Goal: Task Accomplishment & Management: Complete application form

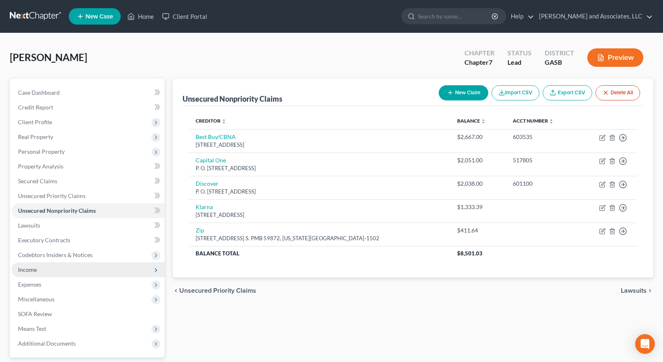
click at [38, 271] on span "Income" at bounding box center [87, 269] width 153 height 15
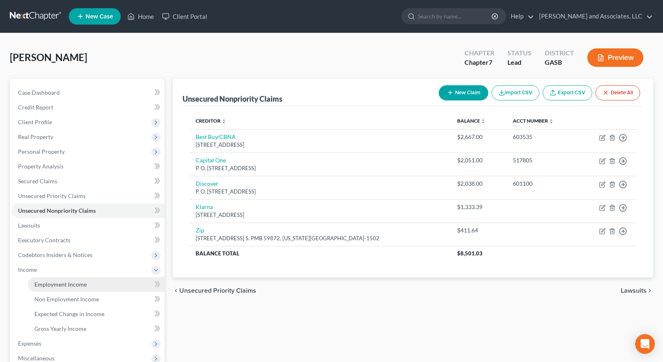
click at [61, 284] on span "Employment Income" at bounding box center [60, 283] width 52 height 7
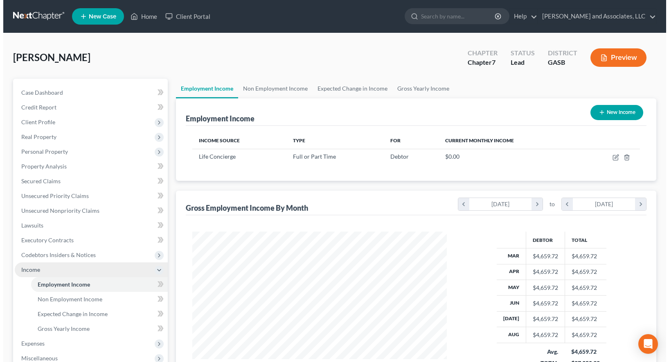
scroll to position [147, 271]
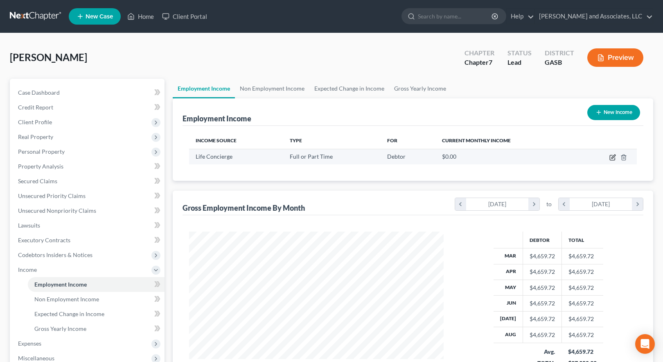
click at [612, 156] on icon "button" at bounding box center [613, 157] width 7 height 7
select select "0"
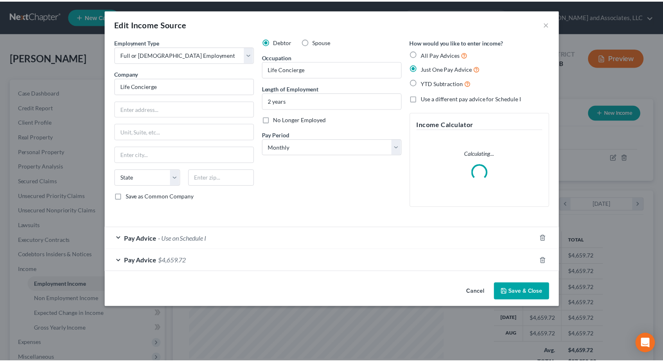
scroll to position [147, 273]
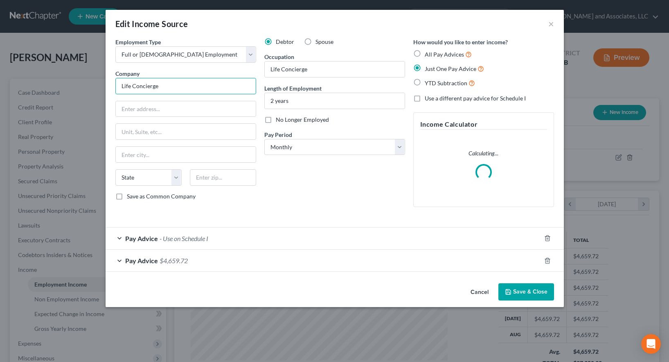
drag, startPoint x: 162, startPoint y: 84, endPoint x: 94, endPoint y: 83, distance: 68.0
click at [94, 83] on div "Edit Income Source × Employment Type * Select Full or [DEMOGRAPHIC_DATA] Employ…" at bounding box center [334, 181] width 669 height 362
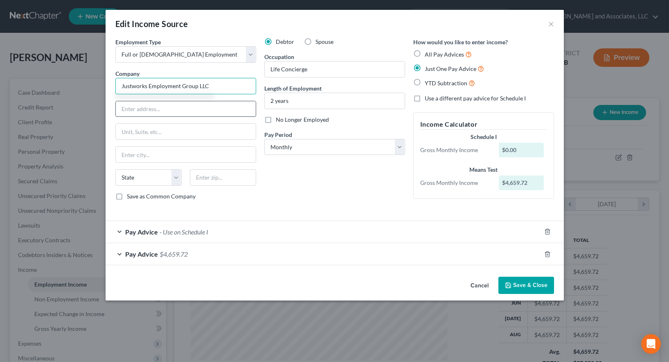
type input "Justworks Employment Group LLC"
click at [130, 108] on input "text" at bounding box center [186, 109] width 140 height 16
type input "PEO for Overalls, Inc."
type input "[STREET_ADDRESS]"
click at [159, 155] on input "New Your" at bounding box center [186, 155] width 140 height 16
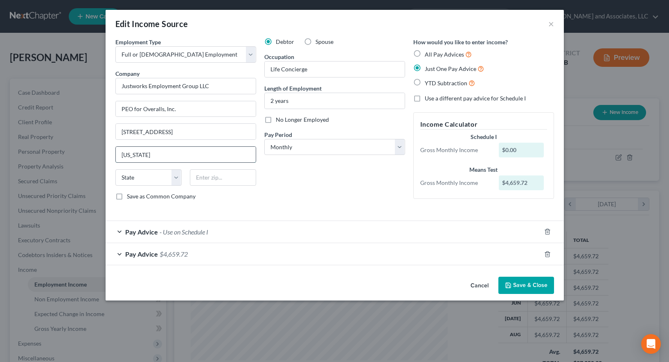
type input "[US_STATE]"
select select "35"
click at [203, 180] on input "text" at bounding box center [223, 177] width 66 height 16
type input "10003"
click at [127, 197] on label "Save as Common Company" at bounding box center [161, 196] width 69 height 8
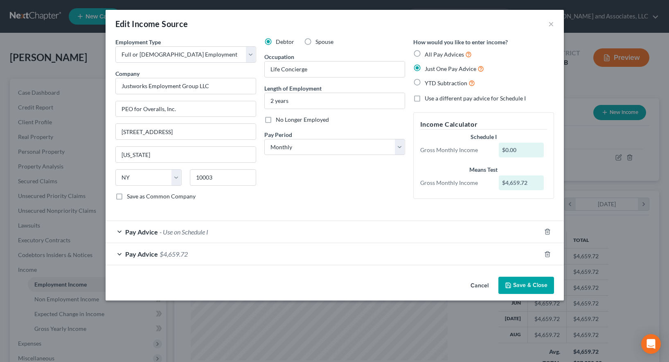
click at [130, 197] on input "Save as Common Company" at bounding box center [132, 194] width 5 height 5
checkbox input "true"
click at [529, 284] on button "Save & Close" at bounding box center [527, 284] width 56 height 17
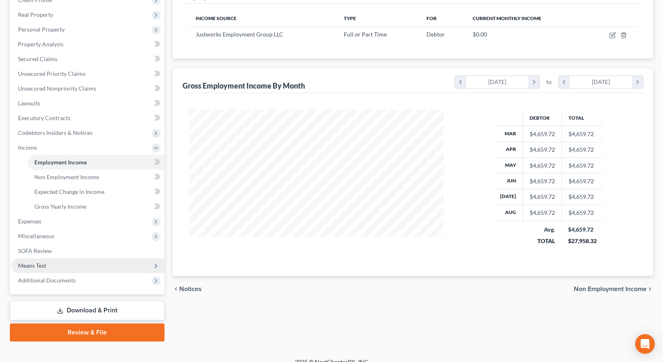
scroll to position [123, 0]
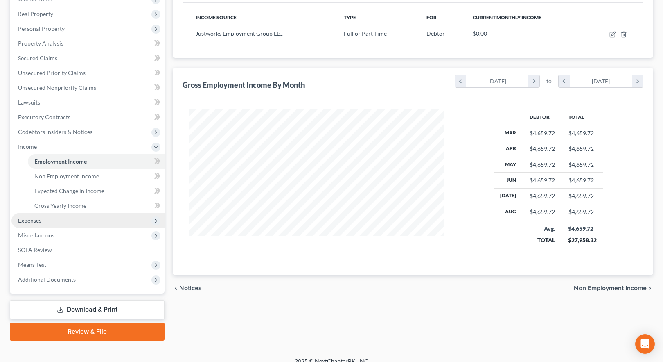
click at [33, 220] on span "Expenses" at bounding box center [29, 220] width 23 height 7
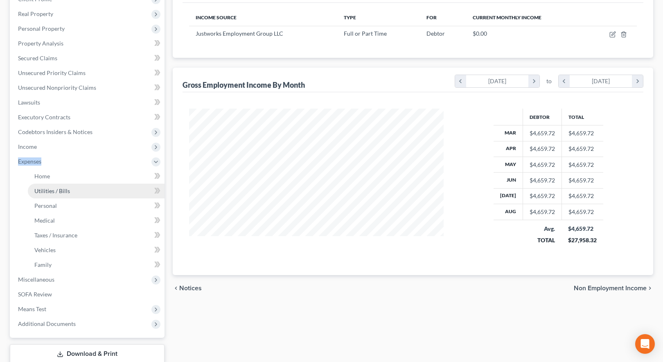
click at [33, 220] on li "Expenses Home Utilities / Bills Personal Medical" at bounding box center [87, 213] width 153 height 118
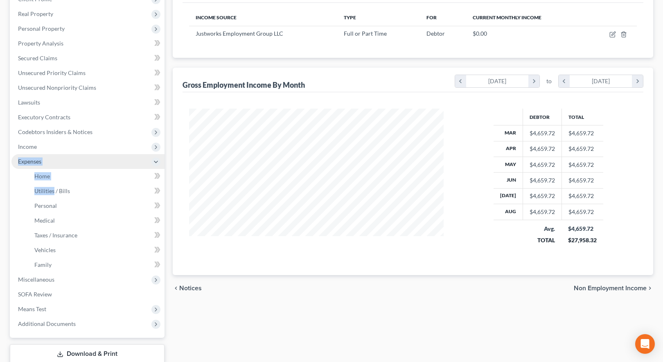
click at [57, 161] on span "Expenses" at bounding box center [87, 161] width 153 height 15
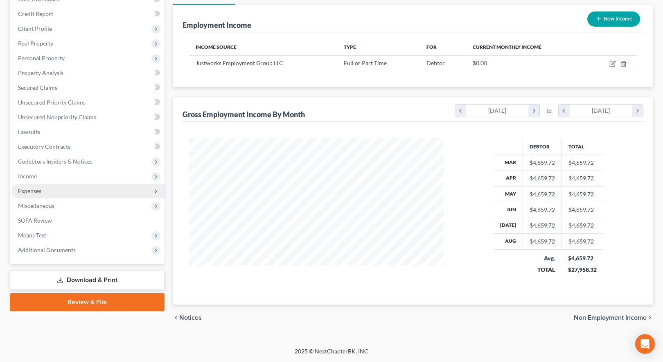
scroll to position [93, 0]
click at [36, 191] on span "Expenses" at bounding box center [29, 190] width 23 height 7
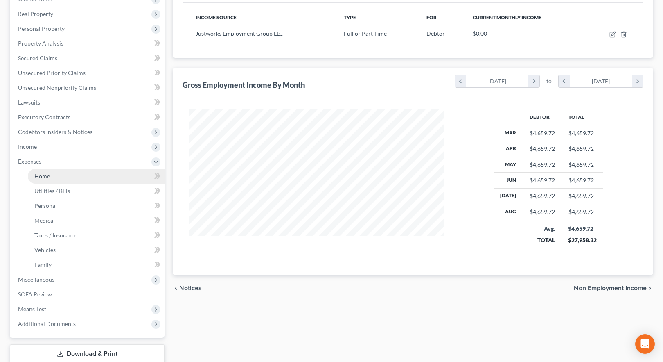
click at [42, 176] on span "Home" at bounding box center [42, 175] width 16 height 7
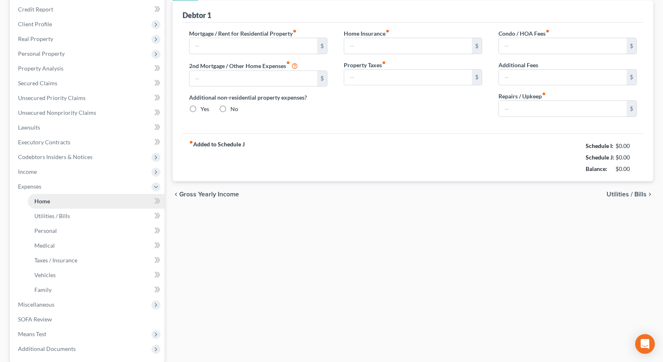
type input "275.00"
type input "0.00"
radio input "true"
type input "0.00"
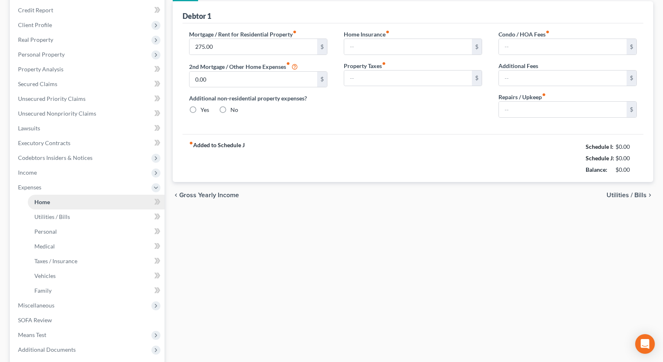
type input "0.00"
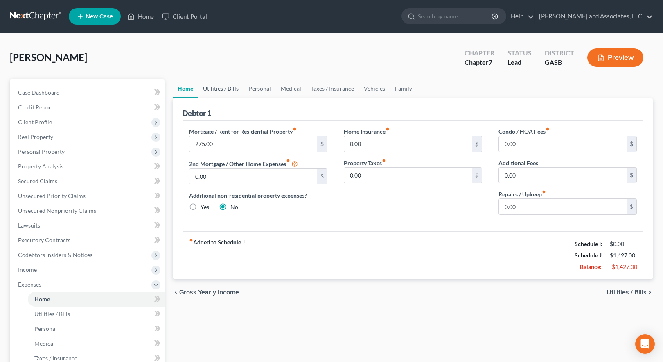
click at [217, 88] on link "Utilities / Bills" at bounding box center [220, 89] width 45 height 20
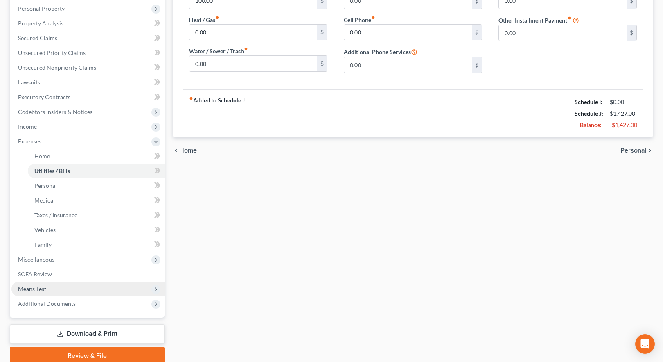
scroll to position [177, 0]
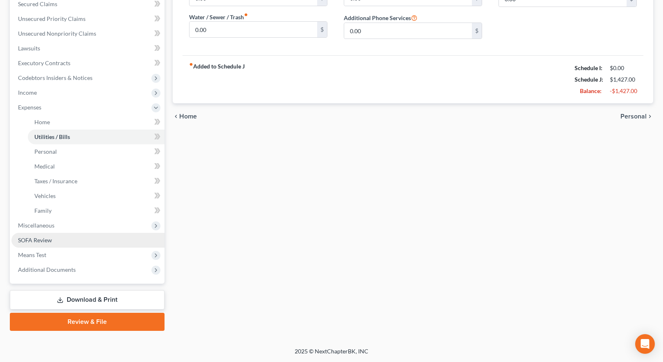
click at [42, 240] on span "SOFA Review" at bounding box center [35, 239] width 34 height 7
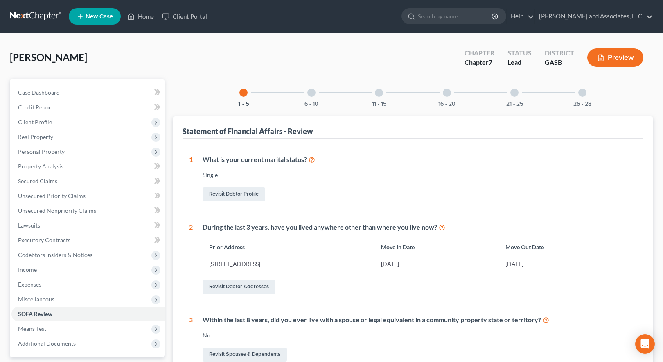
click at [514, 94] on div at bounding box center [515, 92] width 8 height 8
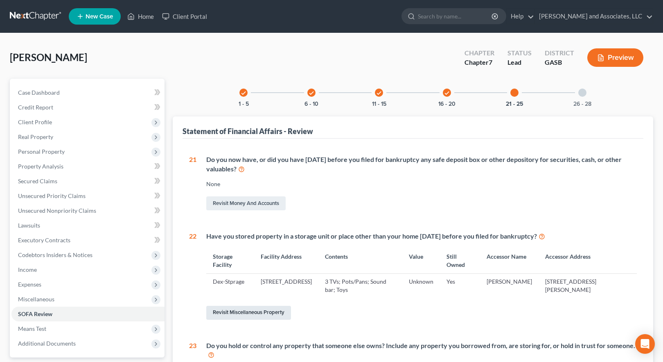
click at [264, 311] on link "Revisit Miscellaneous Property" at bounding box center [248, 312] width 85 height 14
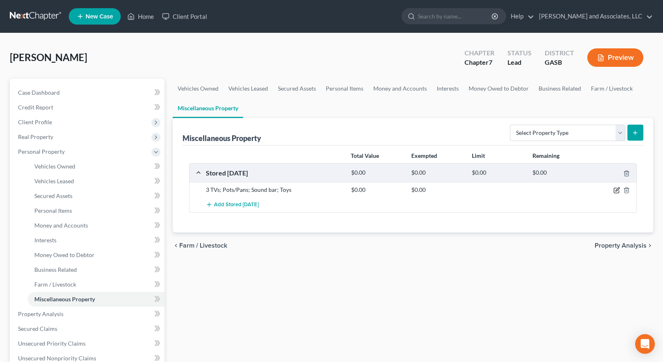
click at [617, 188] on icon "button" at bounding box center [617, 190] width 7 height 7
select select "10"
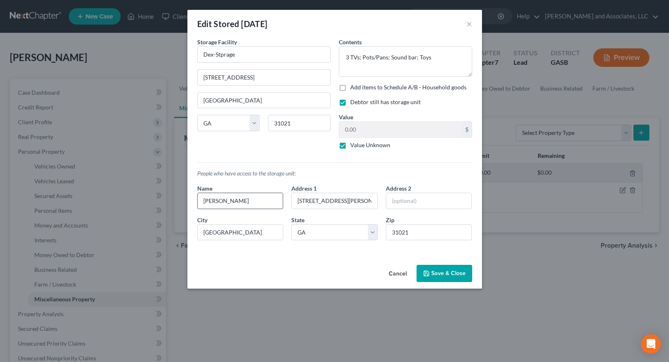
click at [248, 201] on input "[PERSON_NAME]" at bounding box center [241, 201] width 86 height 16
type input "[PERSON_NAME]/[PERSON_NAME]"
click at [449, 271] on button "Save & Close" at bounding box center [445, 272] width 56 height 17
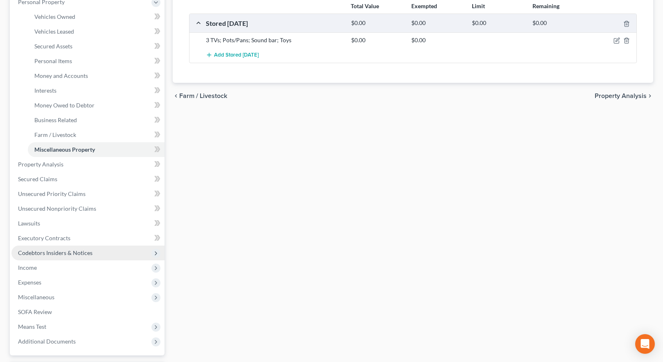
scroll to position [164, 0]
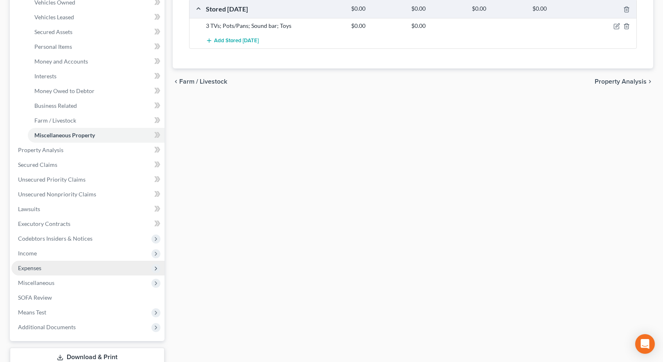
click at [33, 268] on span "Expenses" at bounding box center [29, 267] width 23 height 7
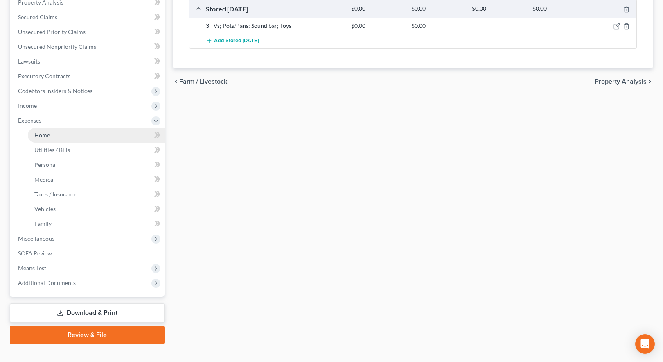
click at [43, 136] on span "Home" at bounding box center [42, 134] width 16 height 7
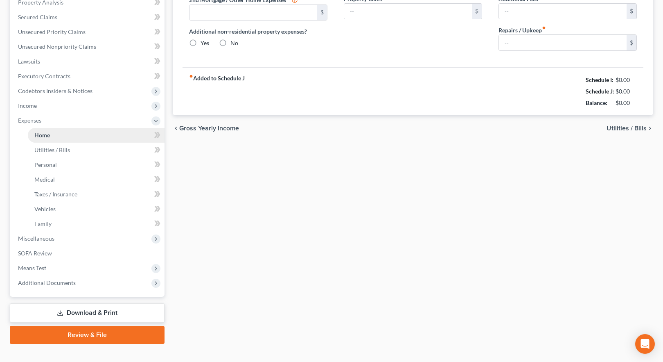
scroll to position [70, 0]
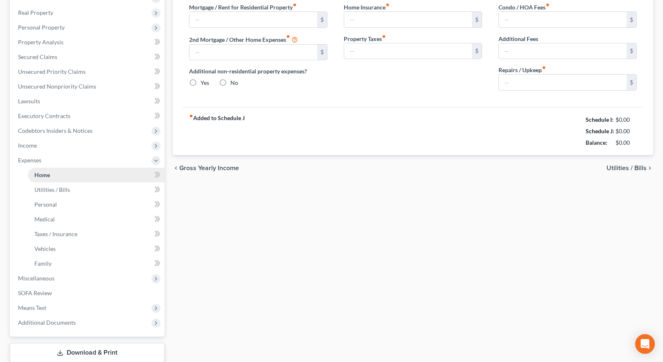
type input "275.00"
type input "0.00"
radio input "true"
type input "0.00"
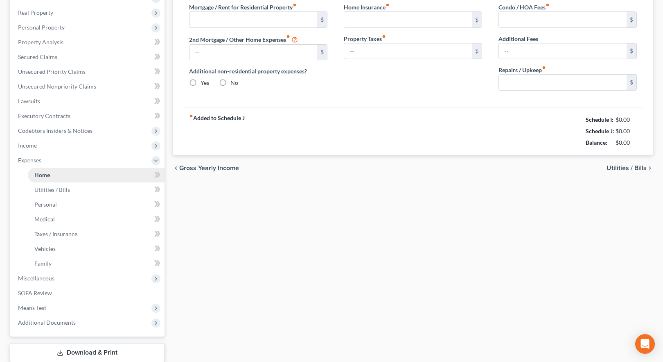
type input "0.00"
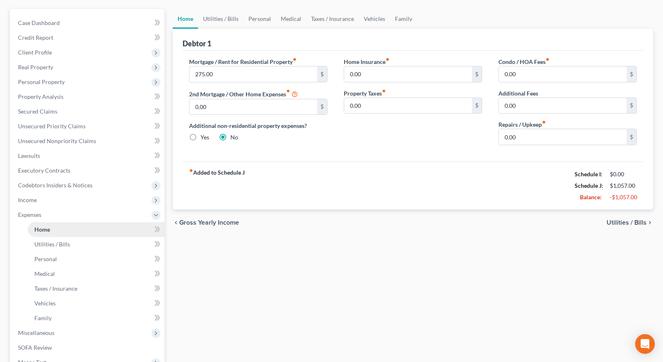
scroll to position [0, 0]
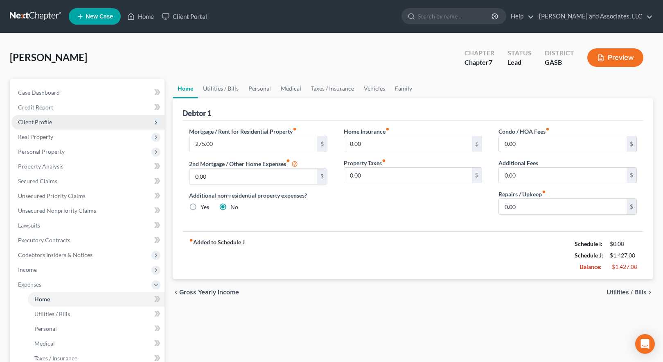
click at [44, 119] on span "Client Profile" at bounding box center [35, 121] width 34 height 7
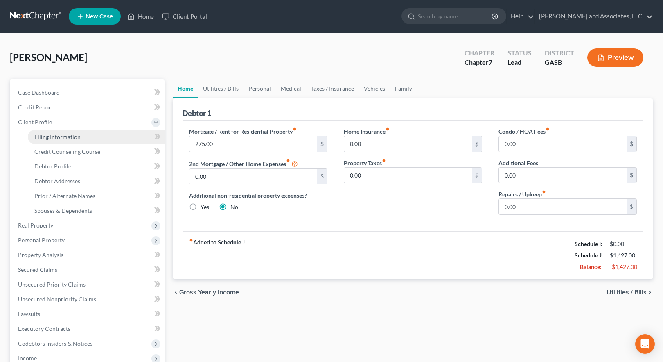
click at [54, 136] on span "Filing Information" at bounding box center [57, 136] width 46 height 7
select select "1"
select select "0"
select select "20"
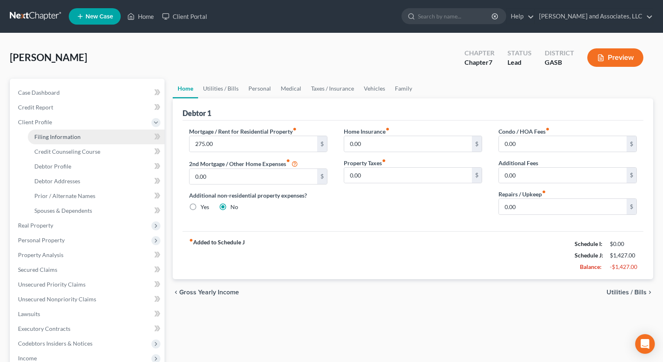
select select "0"
select select "10"
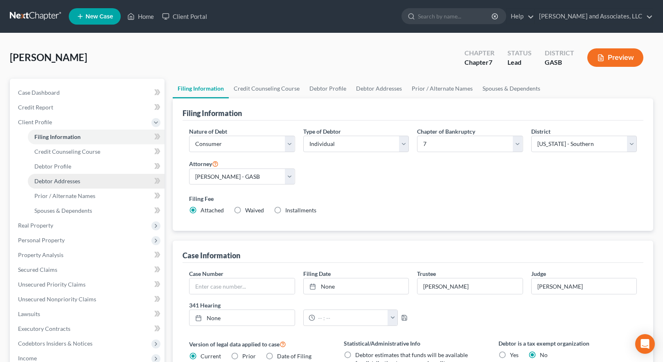
click at [57, 181] on span "Debtor Addresses" at bounding box center [57, 180] width 46 height 7
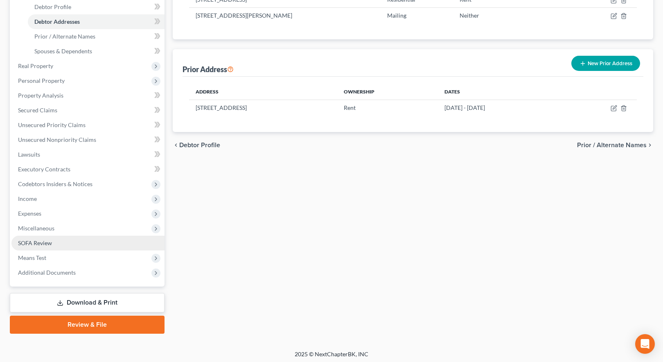
scroll to position [162, 0]
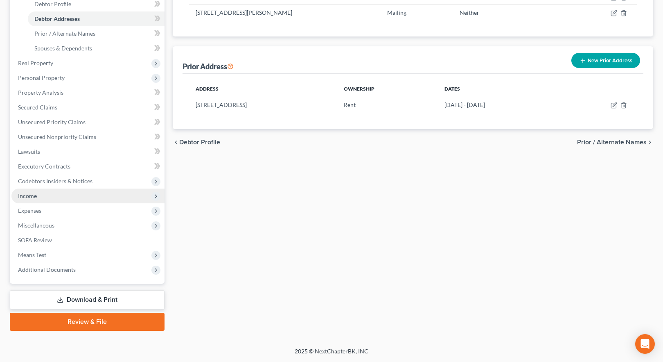
click at [32, 195] on span "Income" at bounding box center [27, 195] width 19 height 7
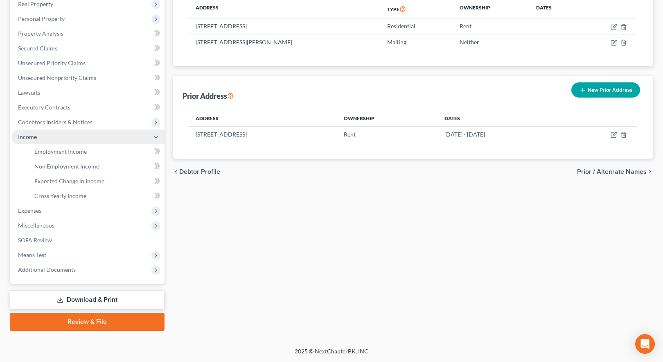
scroll to position [133, 0]
click at [63, 150] on span "Employment Income" at bounding box center [60, 151] width 52 height 7
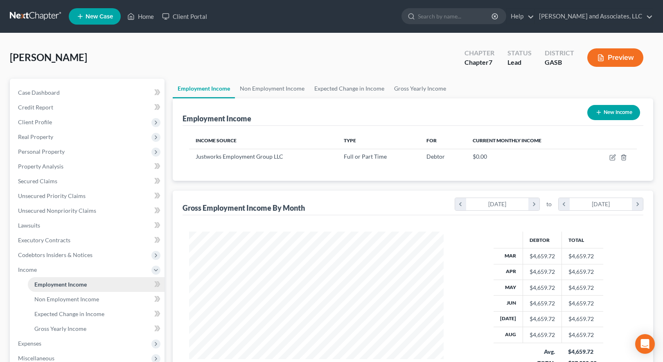
scroll to position [147, 271]
click at [259, 88] on link "Non Employment Income" at bounding box center [272, 89] width 75 height 20
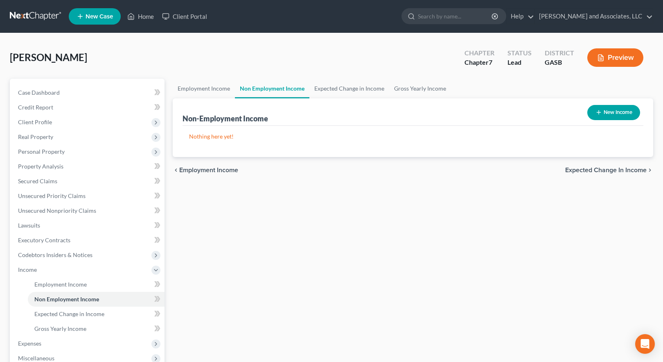
click at [613, 112] on button "New Income" at bounding box center [614, 112] width 53 height 15
select select "0"
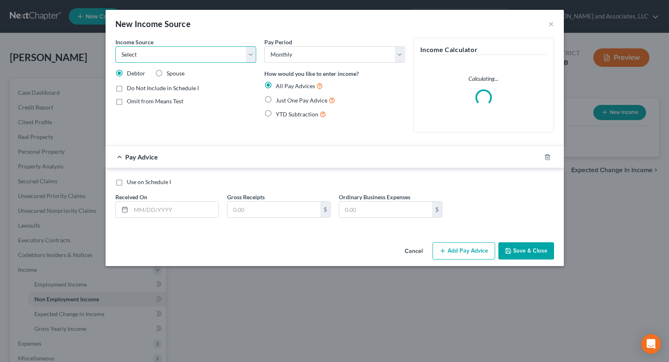
click at [251, 54] on select "Select Unemployment Disability (from employer) Pension Retirement Social Securi…" at bounding box center [185, 54] width 141 height 16
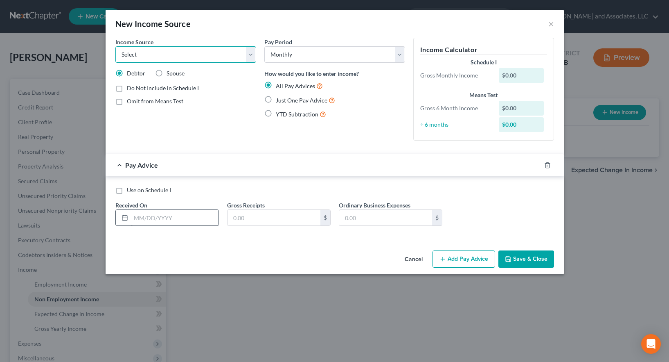
select select "13"
click at [115, 46] on select "Select Unemployment Disability (from employer) Pension Retirement Social Securi…" at bounding box center [185, 54] width 141 height 16
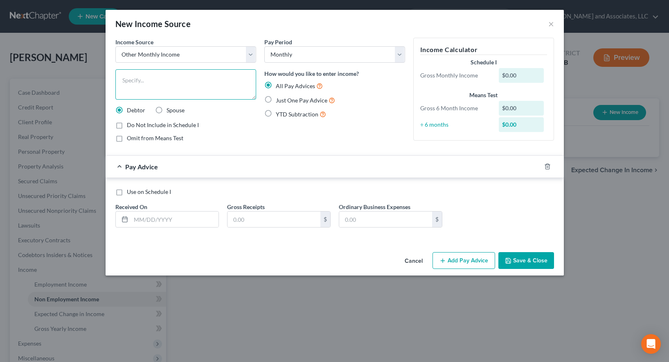
click at [128, 81] on textarea at bounding box center [185, 84] width 141 height 30
type textarea "2024 Tax Refund (pro-rated)"
click at [276, 100] on label "Just One Pay Advice" at bounding box center [305, 99] width 59 height 9
click at [279, 100] on input "Just One Pay Advice" at bounding box center [281, 97] width 5 height 5
radio input "true"
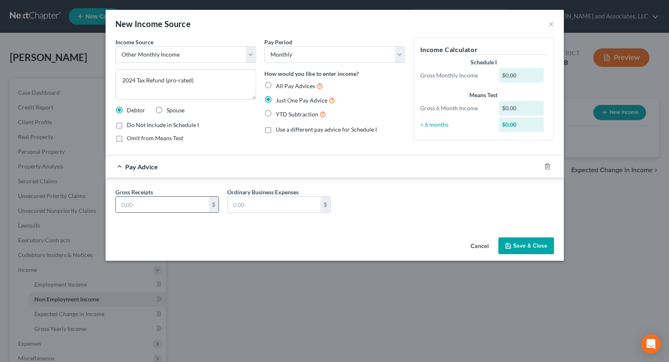
click at [152, 202] on input "text" at bounding box center [162, 205] width 93 height 16
type input "355.42"
click at [518, 245] on button "Save & Close" at bounding box center [527, 245] width 56 height 17
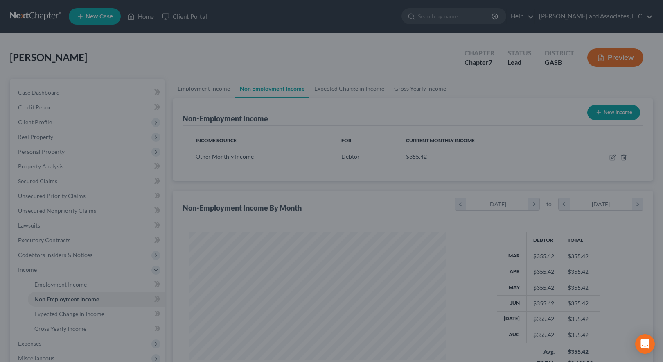
scroll to position [409283, 409158]
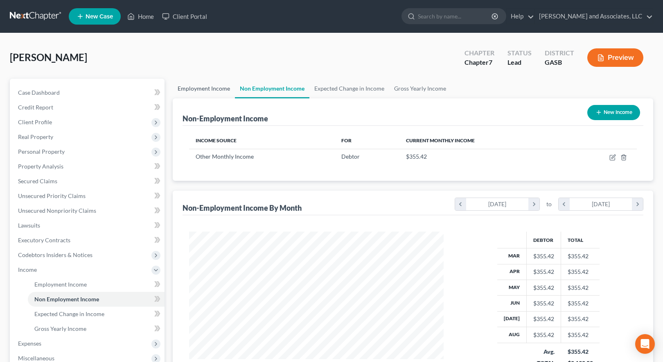
click at [208, 90] on link "Employment Income" at bounding box center [204, 89] width 62 height 20
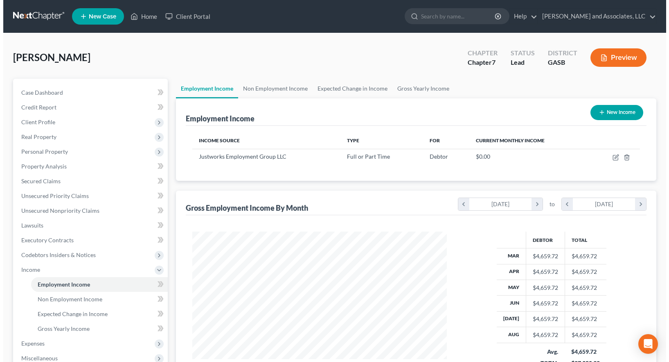
scroll to position [147, 271]
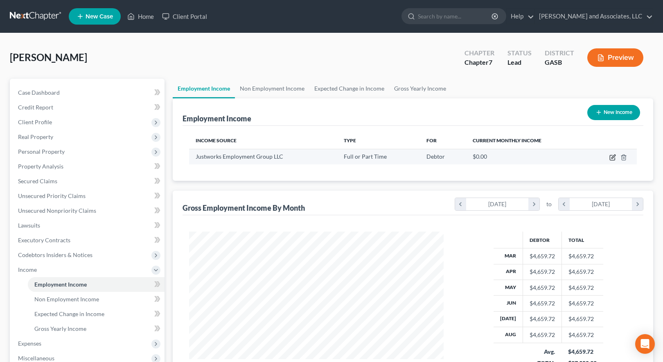
click at [613, 157] on icon "button" at bounding box center [614, 156] width 4 height 4
select select "0"
select select "35"
select select "0"
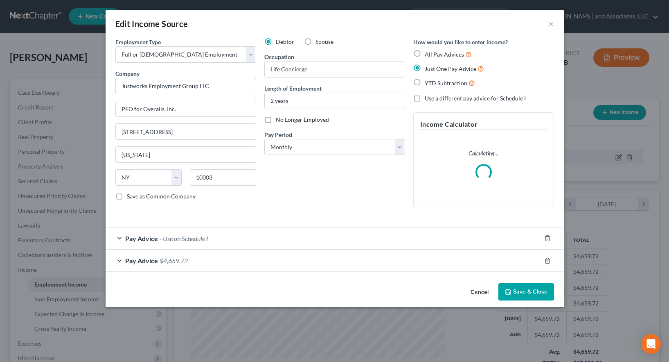
scroll to position [147, 273]
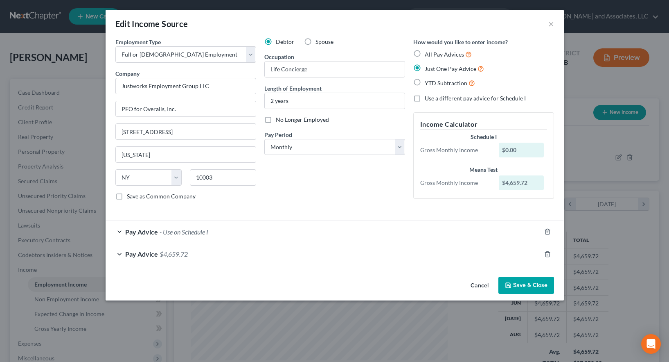
click at [278, 233] on div "Pay Advice - Use on Schedule I" at bounding box center [324, 232] width 436 height 22
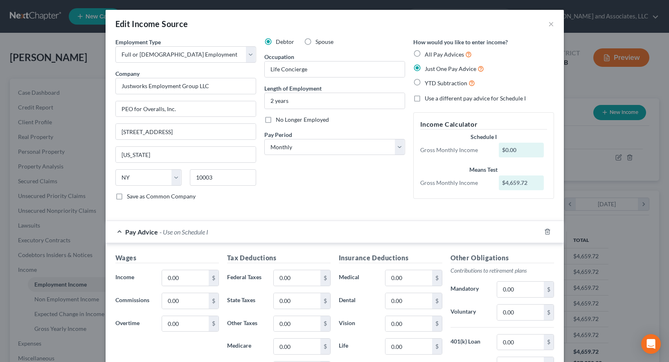
click at [266, 192] on div "Debtor Spouse Occupation Life Concierge Length of Employment 2 years No Longer …" at bounding box center [334, 122] width 149 height 169
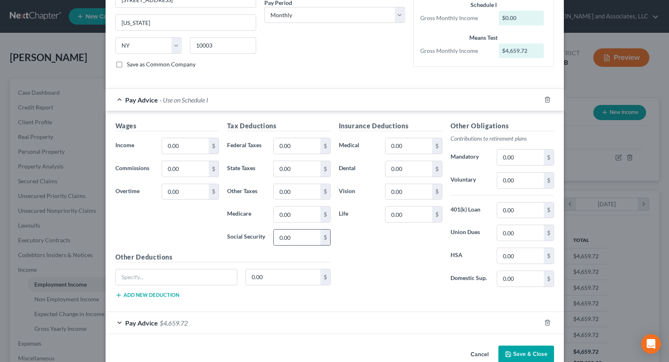
scroll to position [149, 0]
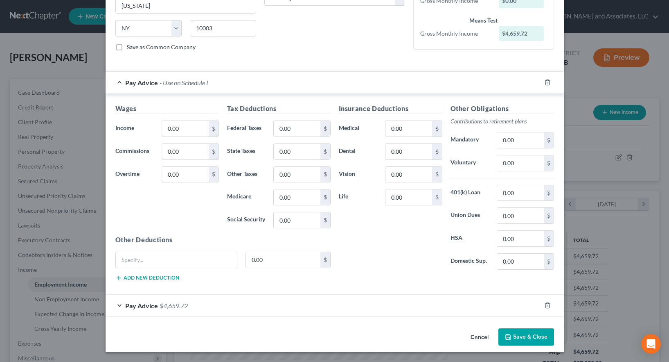
click at [205, 305] on div "Pay Advice $4,659.72" at bounding box center [324, 305] width 436 height 22
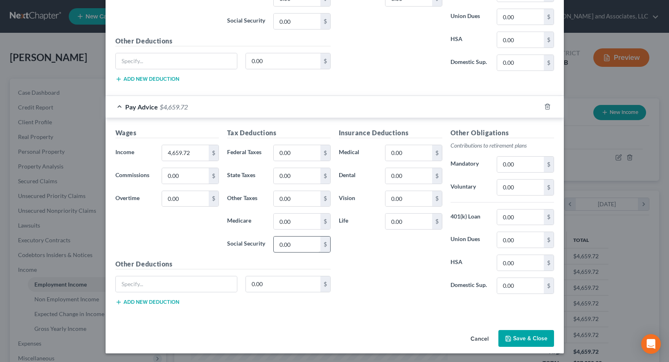
scroll to position [349, 0]
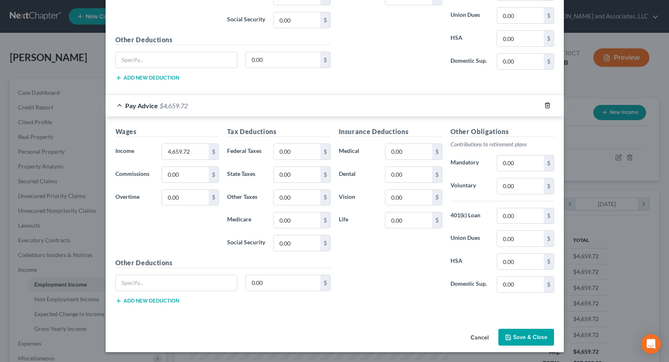
click at [547, 106] on icon "button" at bounding box center [548, 105] width 7 height 7
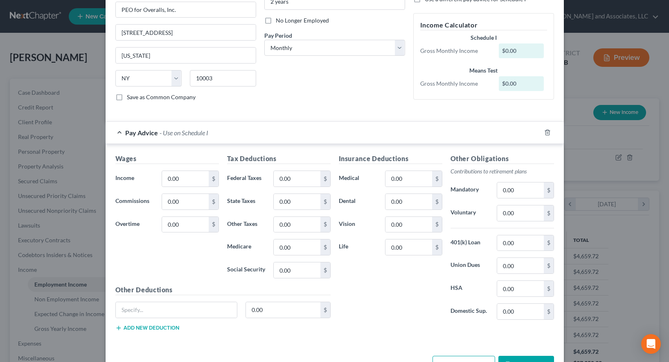
scroll to position [3, 0]
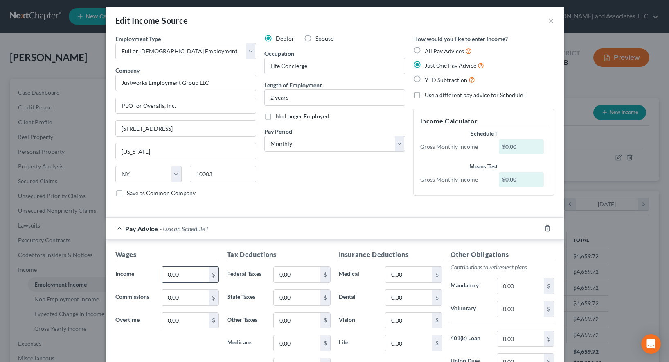
click at [183, 273] on input "0.00" at bounding box center [185, 275] width 46 height 16
type input "4,766.66"
click at [290, 271] on input "0.00" at bounding box center [297, 275] width 46 height 16
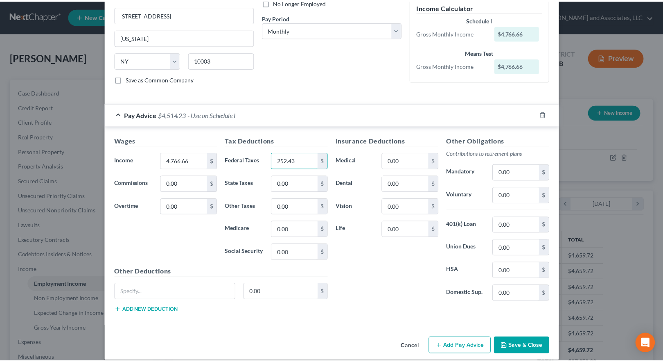
scroll to position [126, 0]
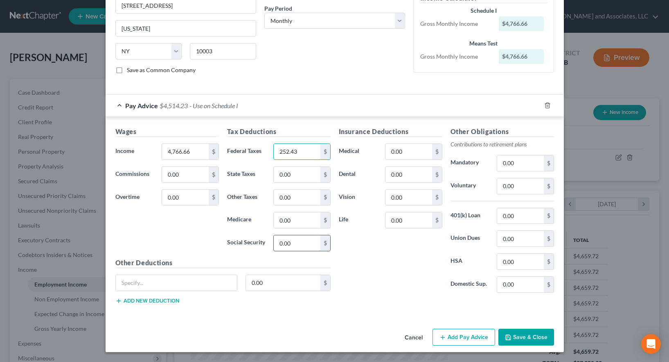
type input "252.43"
click at [292, 242] on input "0.00" at bounding box center [297, 243] width 46 height 16
type input "147.39"
click at [292, 221] on input "0.00" at bounding box center [297, 220] width 46 height 16
type input "34.47"
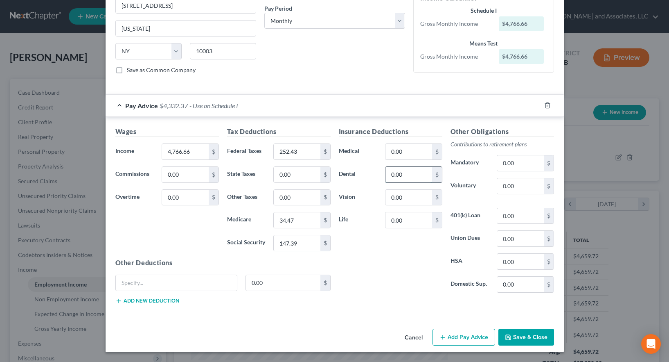
click at [403, 173] on input "0.00" at bounding box center [409, 175] width 46 height 16
type input "6.00"
click at [280, 172] on input "0.00" at bounding box center [297, 175] width 46 height 16
type input "97.43"
click at [369, 279] on div "Insurance Deductions Medical 0.00 $ Dental 6.00 $ Vision 0.00 $ Life 0.00 $" at bounding box center [391, 213] width 112 height 172
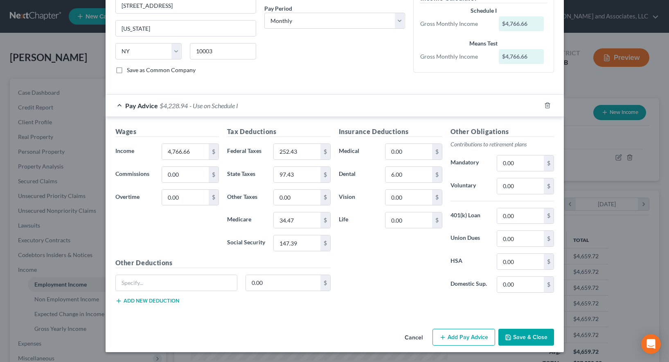
click at [526, 338] on button "Save & Close" at bounding box center [527, 336] width 56 height 17
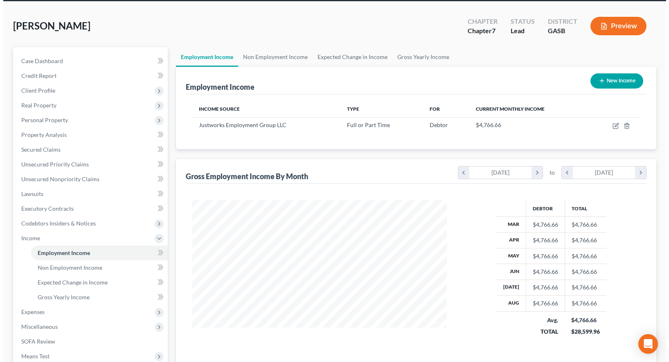
scroll to position [0, 0]
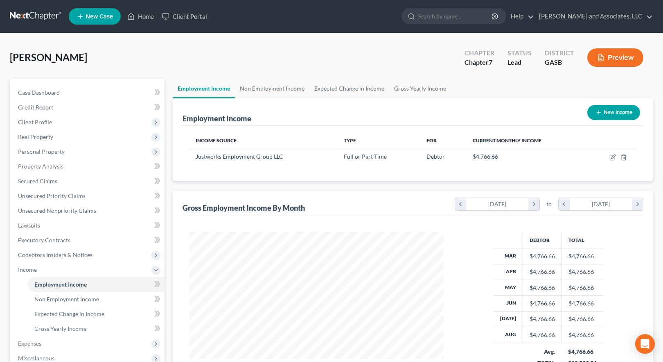
click at [619, 58] on button "Preview" at bounding box center [616, 57] width 56 height 18
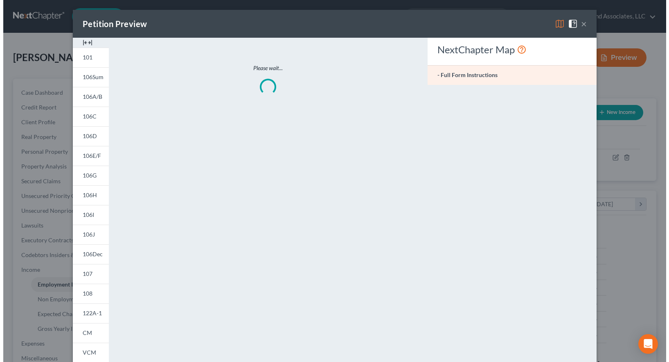
scroll to position [147, 273]
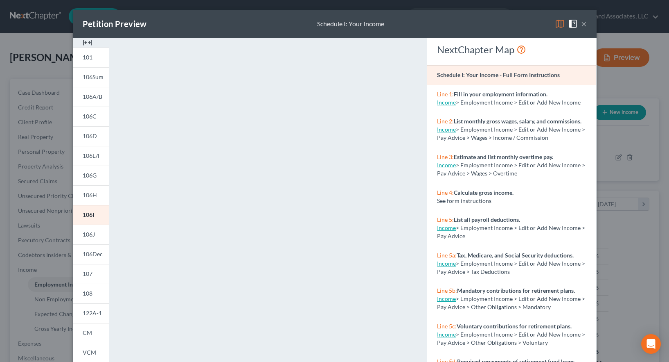
click at [557, 25] on img at bounding box center [560, 24] width 10 height 10
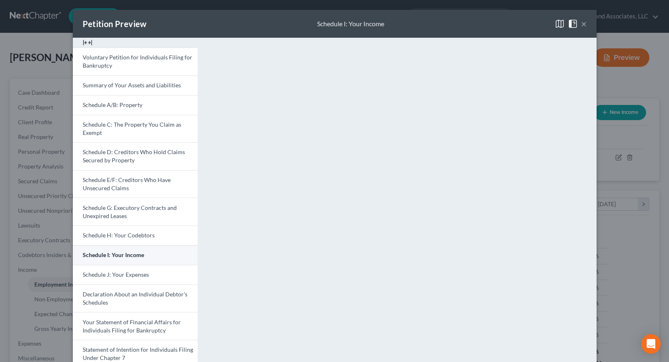
click at [118, 255] on span "Schedule I: Your Income" at bounding box center [113, 254] width 61 height 7
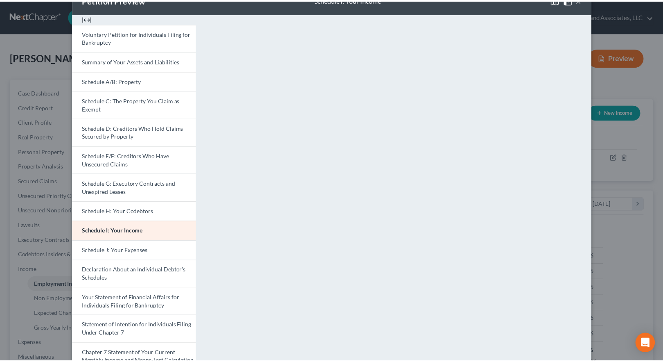
scroll to position [0, 0]
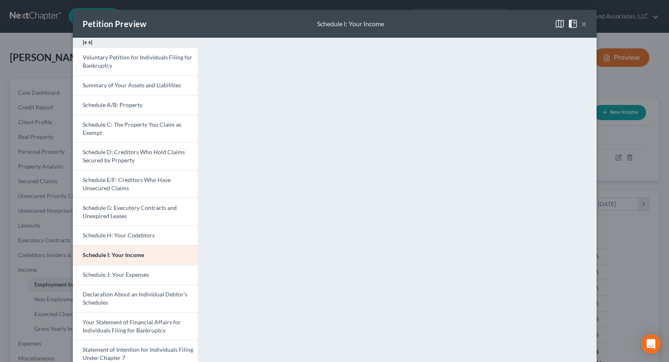
click at [581, 23] on button "×" at bounding box center [584, 24] width 6 height 10
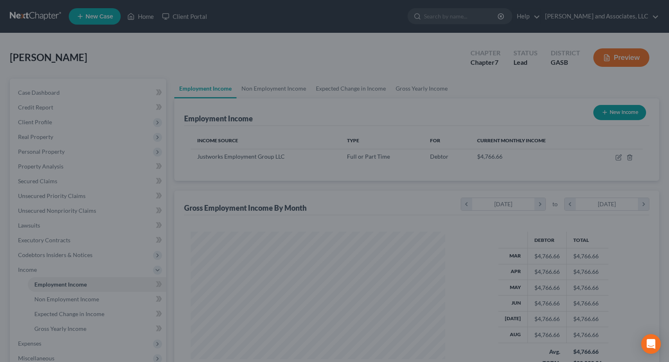
scroll to position [409283, 409158]
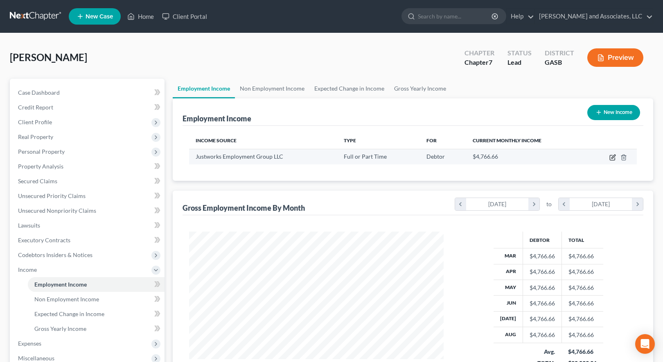
click at [615, 157] on icon "button" at bounding box center [613, 157] width 7 height 7
select select "0"
select select "35"
select select "0"
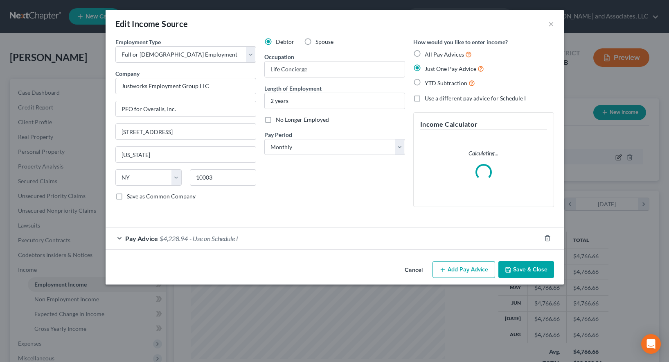
scroll to position [147, 273]
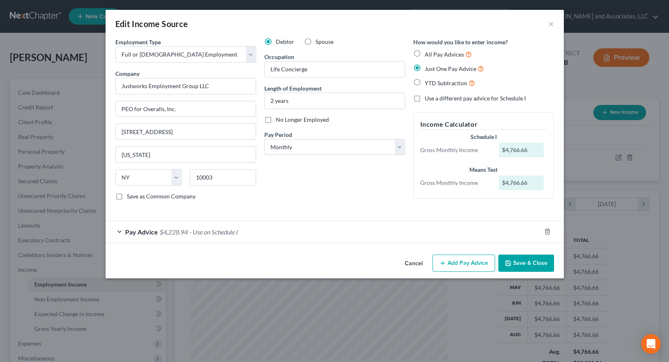
click at [300, 231] on div "Pay Advice $4,228.94 - Use on Schedule I" at bounding box center [324, 232] width 436 height 22
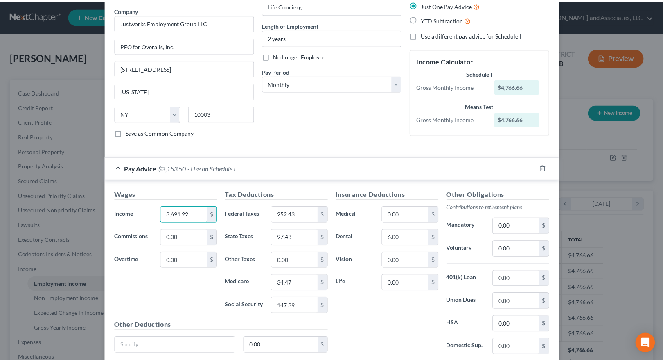
scroll to position [123, 0]
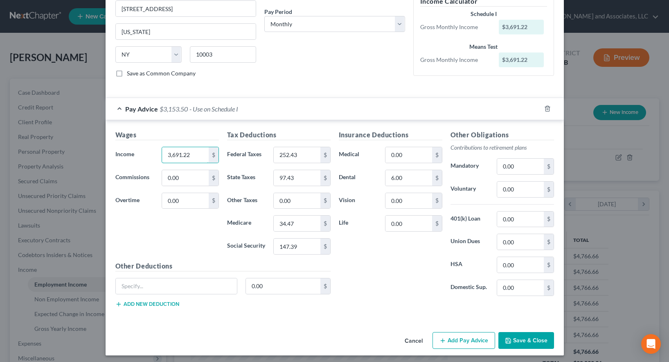
type input "3,691.22"
click at [305, 316] on div "Wages Income * 3,691.22 $ Commissions 0.00 $ Overtime 0.00 $ Tax Deductions Fed…" at bounding box center [335, 220] width 459 height 200
click at [524, 337] on button "Save & Close" at bounding box center [527, 340] width 56 height 17
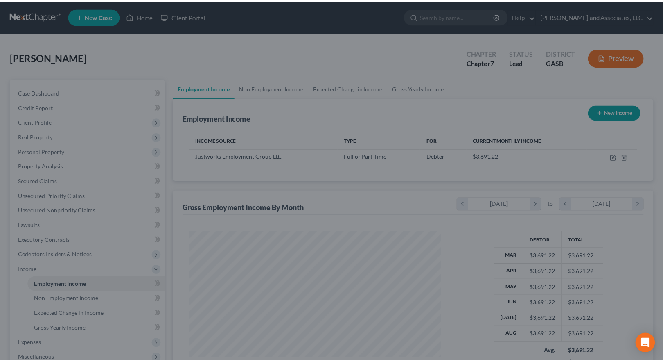
scroll to position [409283, 409158]
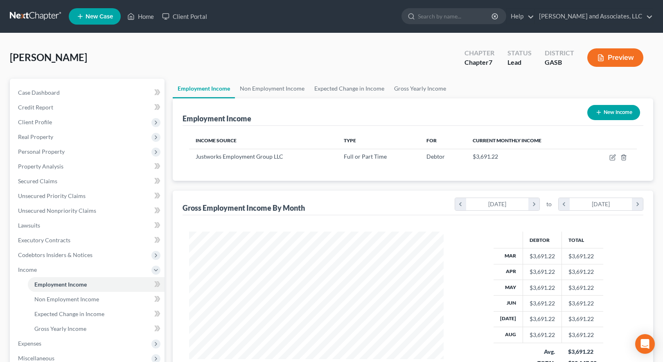
click at [613, 59] on button "Preview" at bounding box center [616, 57] width 56 height 18
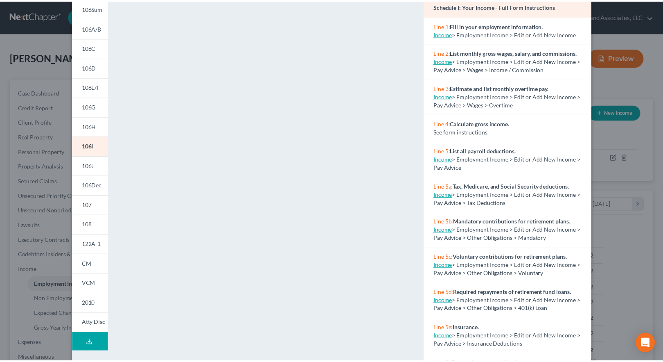
scroll to position [0, 0]
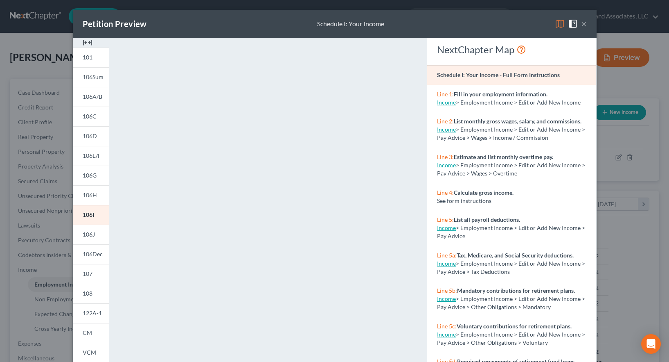
click at [581, 23] on button "×" at bounding box center [584, 24] width 6 height 10
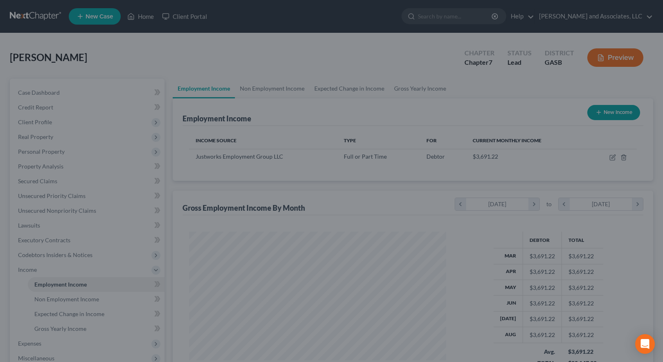
scroll to position [409283, 409158]
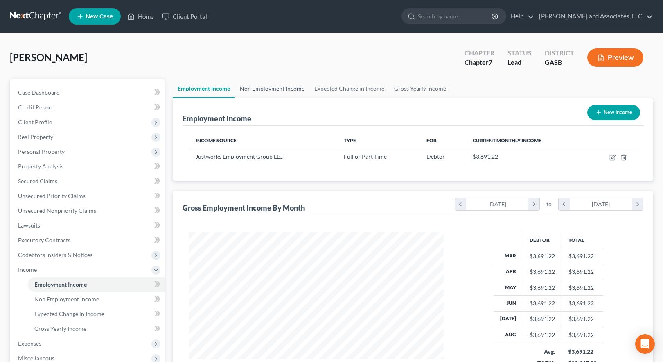
click at [258, 88] on link "Non Employment Income" at bounding box center [272, 89] width 75 height 20
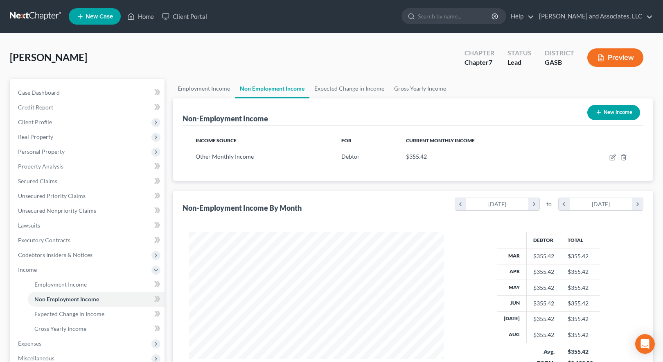
scroll to position [147, 271]
click at [206, 88] on link "Employment Income" at bounding box center [204, 89] width 62 height 20
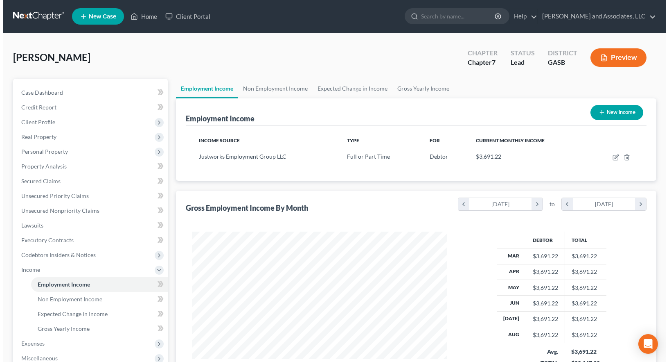
scroll to position [147, 271]
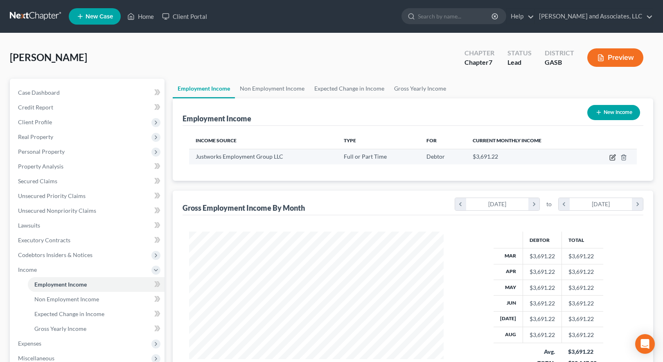
click at [613, 156] on icon "button" at bounding box center [614, 156] width 4 height 4
select select "0"
select select "35"
select select "0"
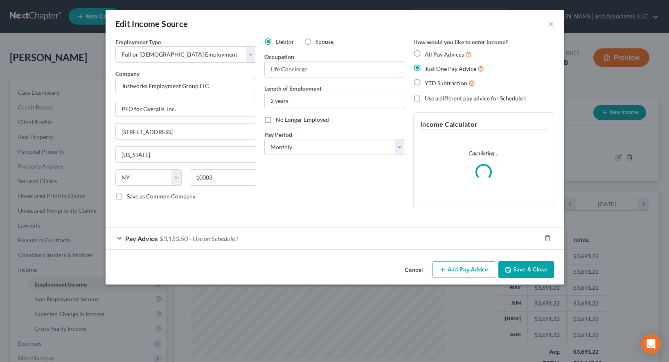
scroll to position [147, 273]
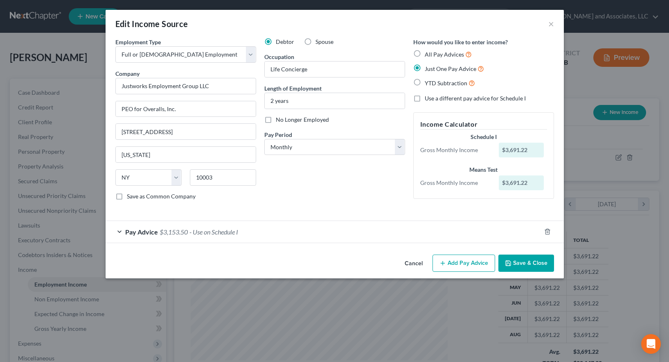
click at [287, 231] on div "Pay Advice $3,153.50 - Use on Schedule I" at bounding box center [324, 232] width 436 height 22
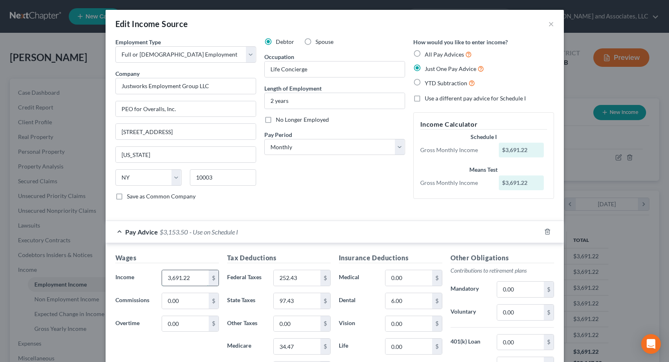
click at [191, 277] on input "3,691.22" at bounding box center [185, 278] width 46 height 16
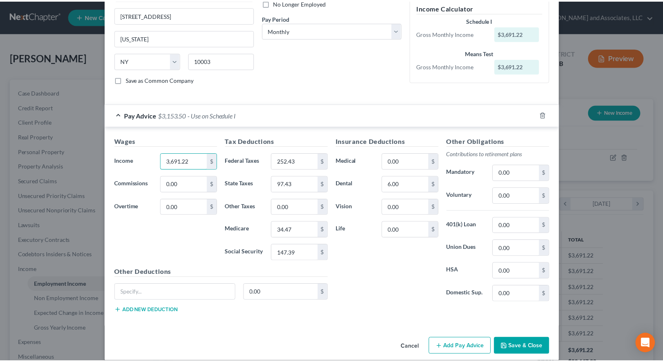
scroll to position [126, 0]
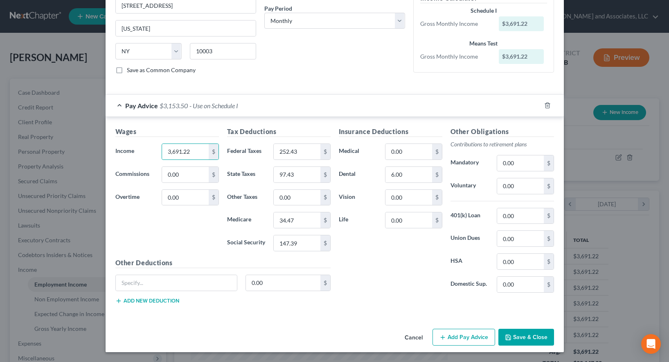
click at [522, 337] on button "Save & Close" at bounding box center [527, 336] width 56 height 17
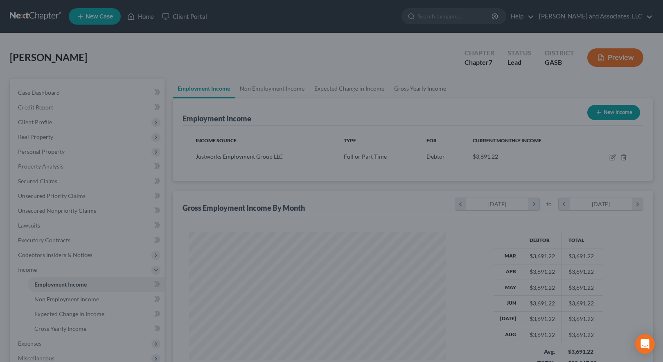
scroll to position [409283, 409158]
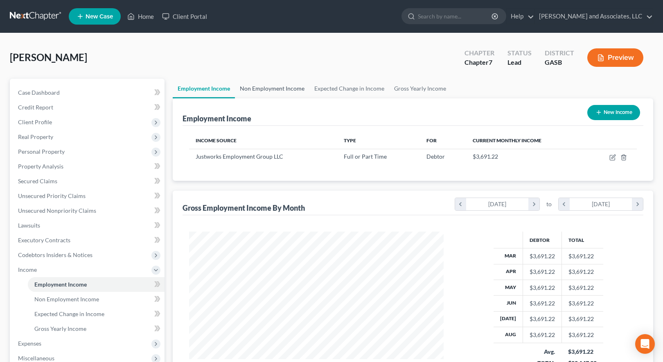
click at [272, 86] on link "Non Employment Income" at bounding box center [272, 89] width 75 height 20
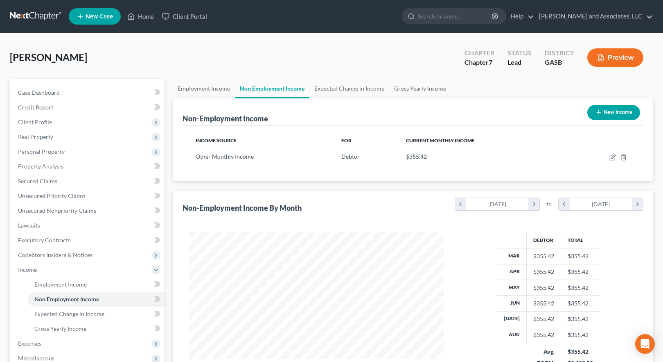
click at [617, 58] on button "Preview" at bounding box center [616, 57] width 56 height 18
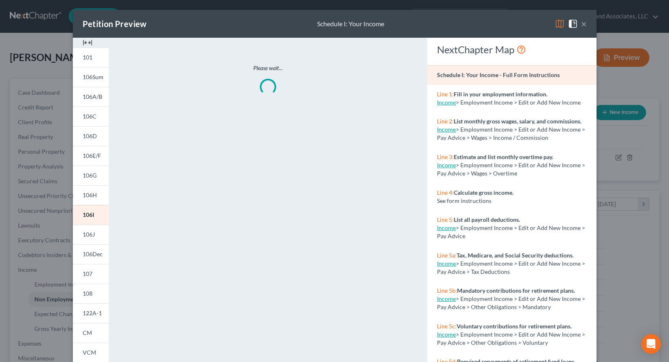
click at [556, 23] on img at bounding box center [560, 24] width 10 height 10
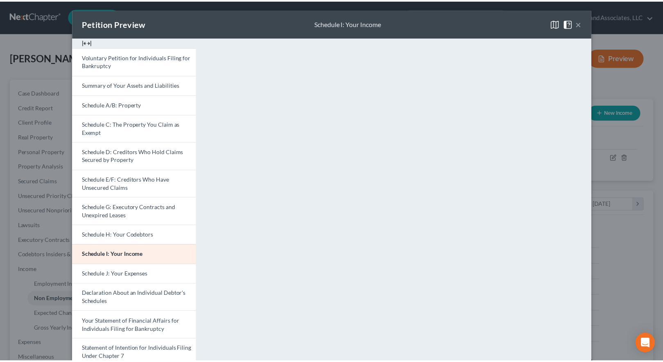
scroll to position [0, 0]
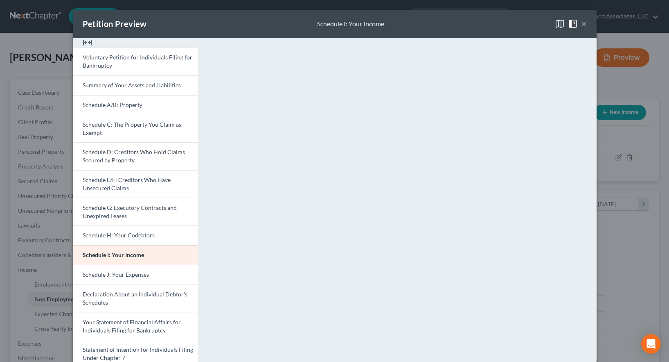
click at [581, 23] on button "×" at bounding box center [584, 24] width 6 height 10
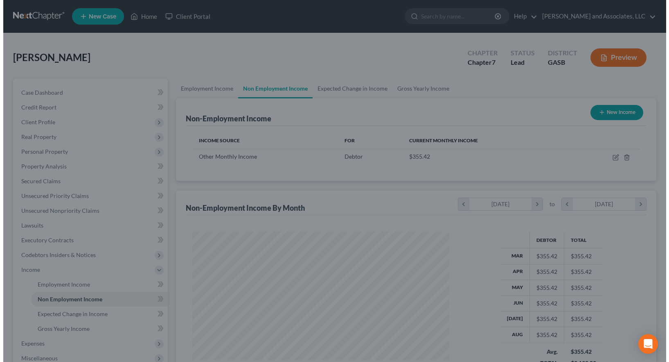
scroll to position [409283, 409158]
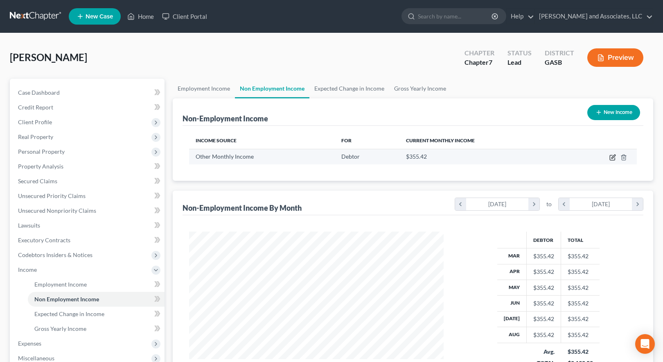
click at [613, 158] on icon "button" at bounding box center [613, 157] width 7 height 7
select select "13"
select select "0"
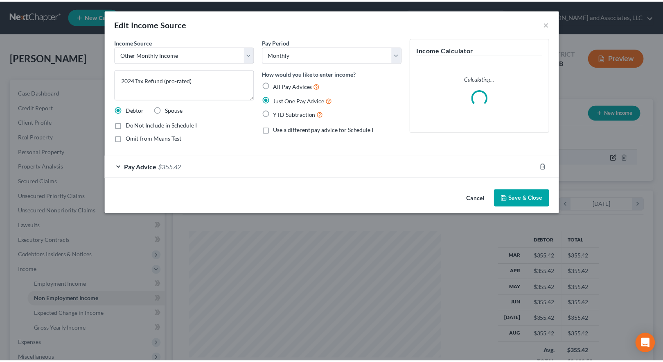
scroll to position [147, 273]
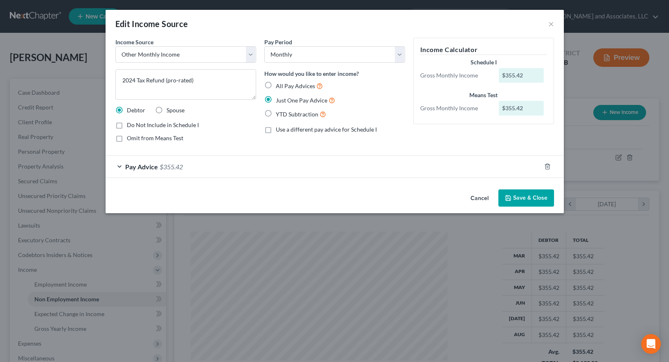
click at [276, 84] on label "All Pay Advices" at bounding box center [299, 85] width 47 height 9
click at [279, 84] on input "All Pay Advices" at bounding box center [281, 83] width 5 height 5
radio input "true"
click at [530, 199] on button "Save & Close" at bounding box center [527, 197] width 56 height 17
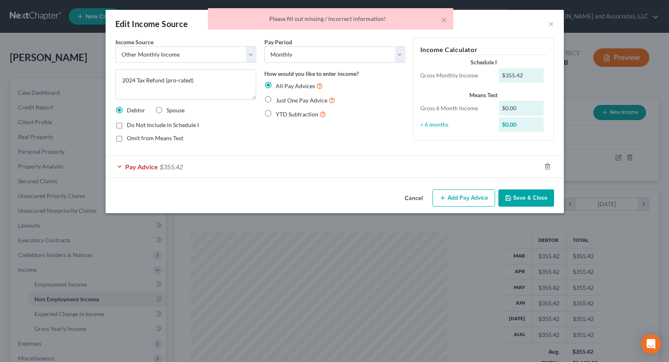
click at [240, 166] on div "Pay Advice $355.42" at bounding box center [324, 167] width 436 height 22
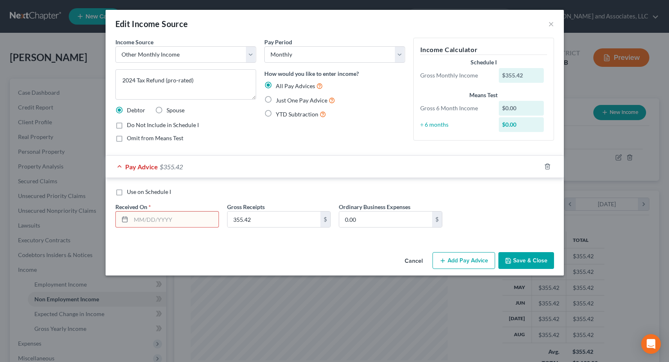
click at [127, 192] on label "Use on Schedule I" at bounding box center [149, 192] width 44 height 8
click at [130, 192] on input "Use on Schedule I" at bounding box center [132, 190] width 5 height 5
checkbox input "true"
click at [276, 98] on label "Just One Pay Advice" at bounding box center [305, 99] width 59 height 9
click at [279, 98] on input "Just One Pay Advice" at bounding box center [281, 97] width 5 height 5
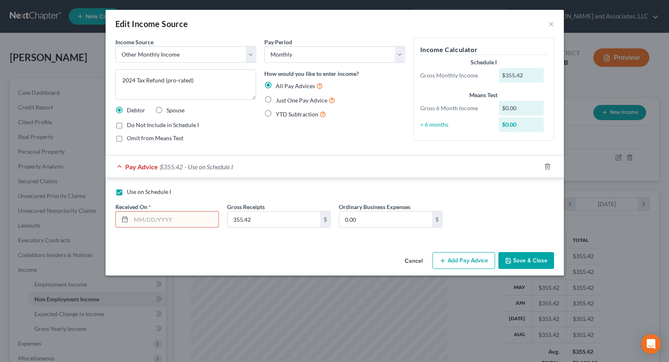
radio input "true"
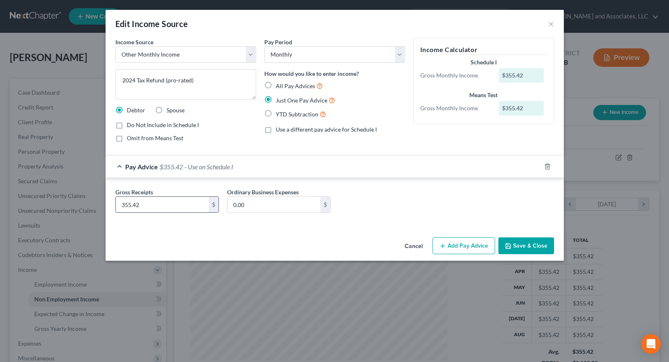
click at [168, 205] on input "355.42" at bounding box center [162, 205] width 93 height 16
type input "1"
drag, startPoint x: 149, startPoint y: 203, endPoint x: 85, endPoint y: 199, distance: 64.9
click at [85, 199] on div "Edit Income Source × Income Source * Select Unemployment Disability (from emplo…" at bounding box center [334, 181] width 669 height 362
type input "355.12"
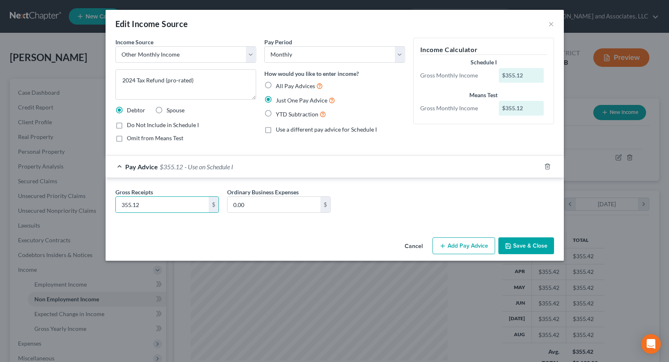
click at [285, 235] on div "Cancel Add Pay Advice Save & Close" at bounding box center [335, 247] width 459 height 27
click at [522, 244] on button "Save & Close" at bounding box center [527, 245] width 56 height 17
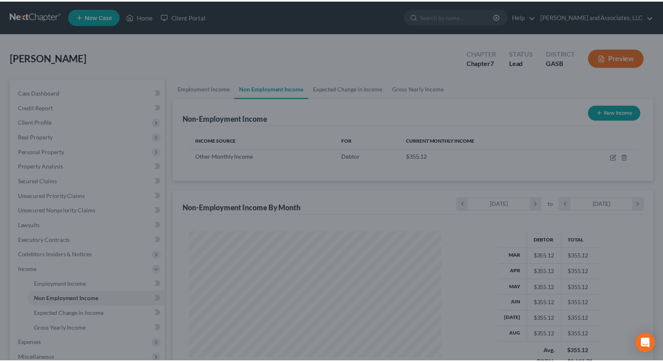
scroll to position [409283, 409158]
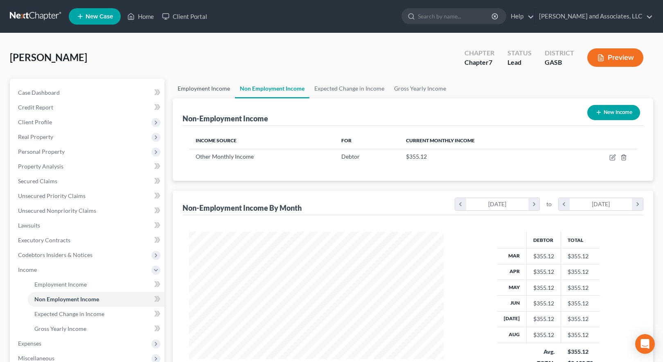
click at [194, 88] on link "Employment Income" at bounding box center [204, 89] width 62 height 20
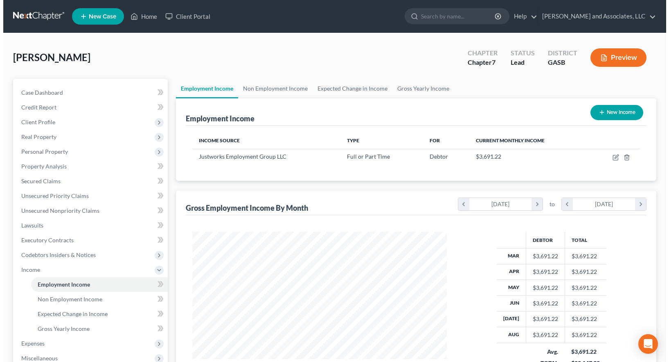
scroll to position [147, 271]
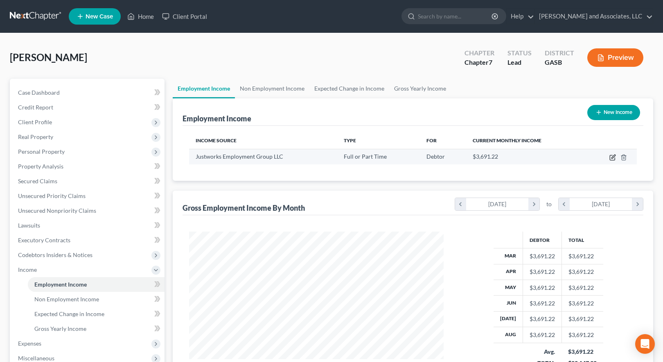
click at [614, 156] on icon "button" at bounding box center [613, 157] width 7 height 7
select select "0"
select select "35"
select select "0"
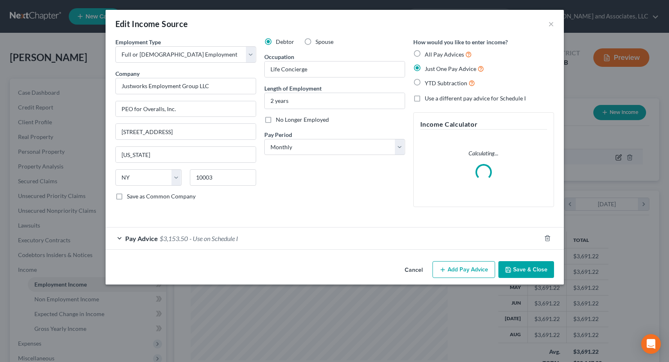
scroll to position [147, 273]
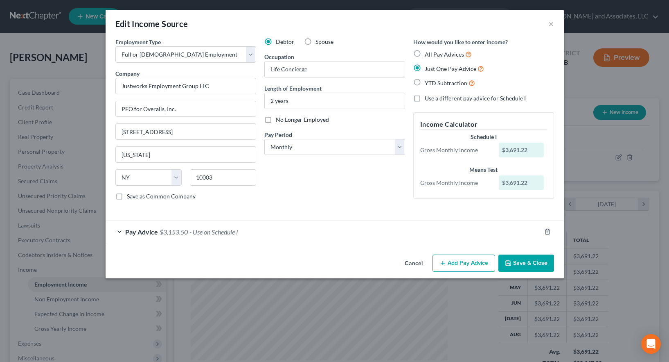
click at [425, 52] on label "All Pay Advices" at bounding box center [448, 54] width 47 height 9
click at [428, 52] on input "All Pay Advices" at bounding box center [430, 52] width 5 height 5
radio input "true"
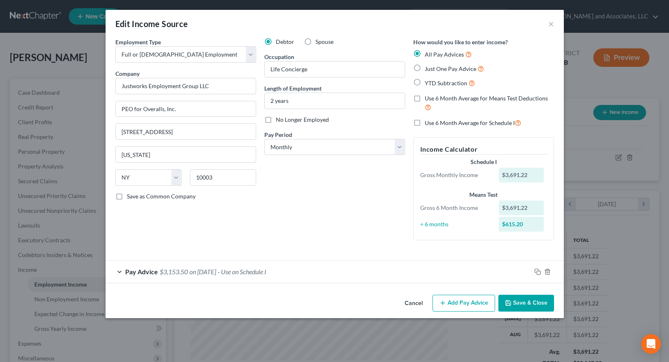
click at [312, 272] on div "Pay Advice $3,153.50 on [DATE] - Use on Schedule I" at bounding box center [319, 271] width 426 height 22
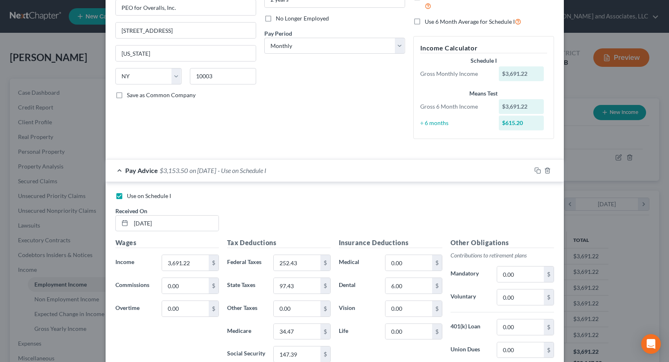
scroll to position [123, 0]
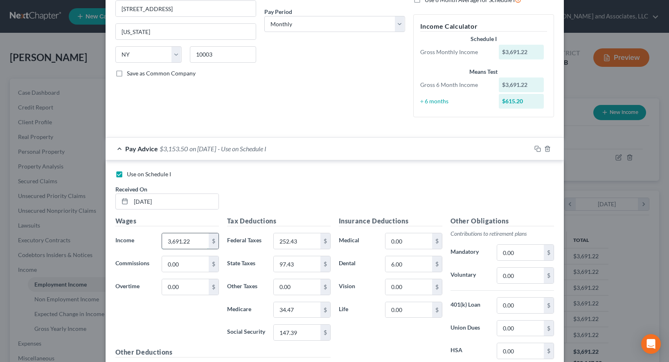
click at [192, 241] on input "3,691.22" at bounding box center [185, 241] width 46 height 16
click at [365, 333] on div "Insurance Deductions Medical 0.00 $ Dental 6.00 $ Vision 0.00 $ Life 0.00 $" at bounding box center [391, 302] width 112 height 172
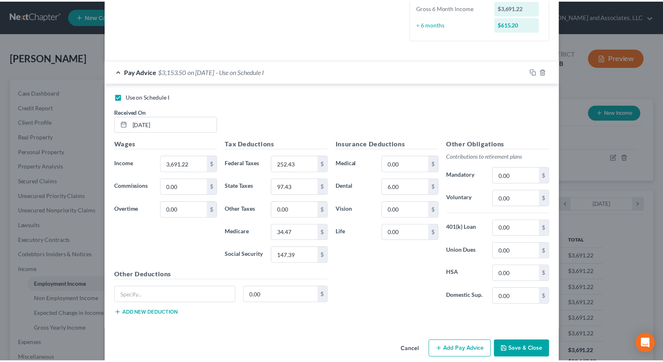
scroll to position [212, 0]
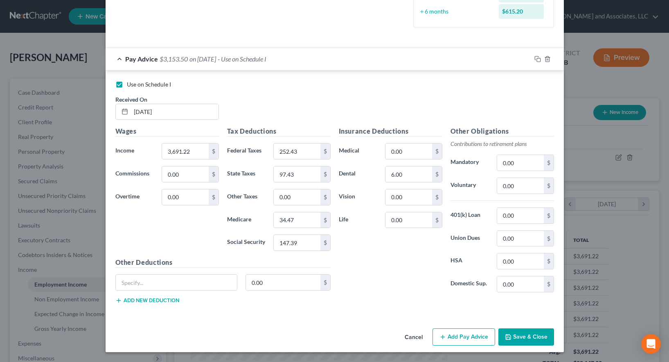
click at [522, 333] on button "Save & Close" at bounding box center [527, 336] width 56 height 17
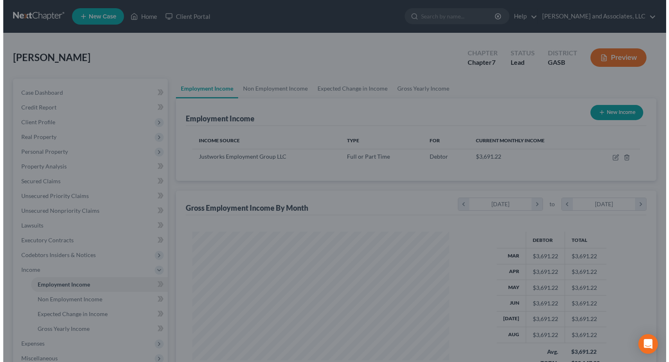
scroll to position [409283, 409158]
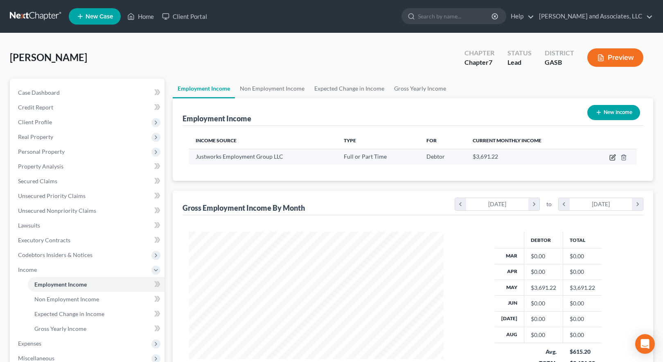
click at [613, 156] on icon "button" at bounding box center [613, 157] width 7 height 7
select select "0"
select select "35"
select select "0"
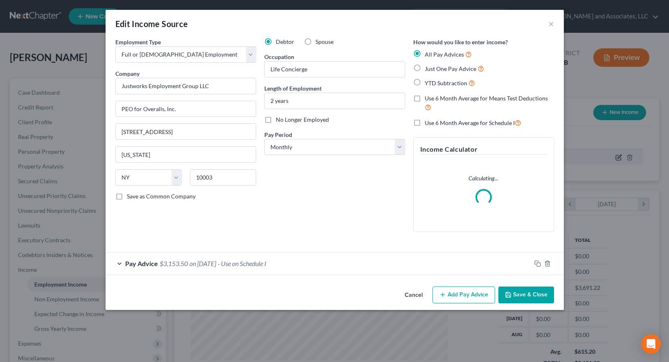
scroll to position [147, 273]
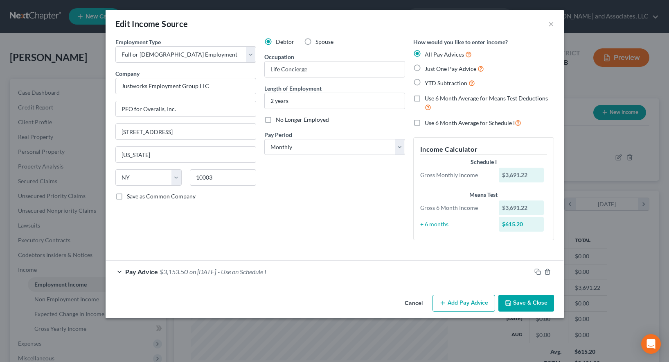
click at [425, 67] on label "Just One Pay Advice" at bounding box center [454, 68] width 59 height 9
click at [428, 67] on input "Just One Pay Advice" at bounding box center [430, 66] width 5 height 5
radio input "true"
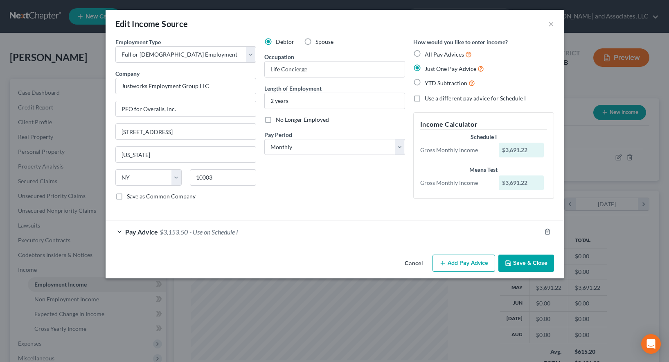
click at [311, 235] on div "Pay Advice $3,153.50 - Use on Schedule I" at bounding box center [324, 232] width 436 height 22
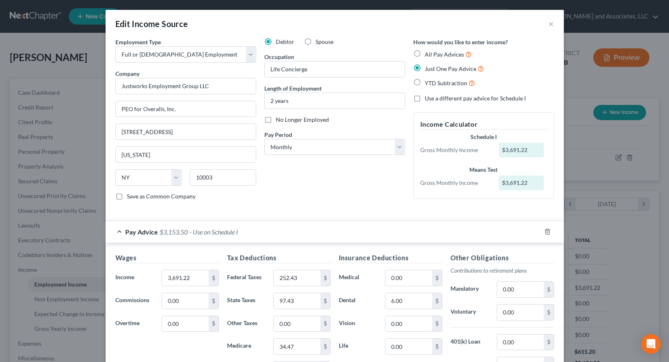
click at [316, 194] on div "Debtor Spouse Occupation Life Concierge Length of Employment 2 years No Longer …" at bounding box center [334, 122] width 149 height 169
click at [192, 274] on input "3,691.22" at bounding box center [185, 278] width 46 height 16
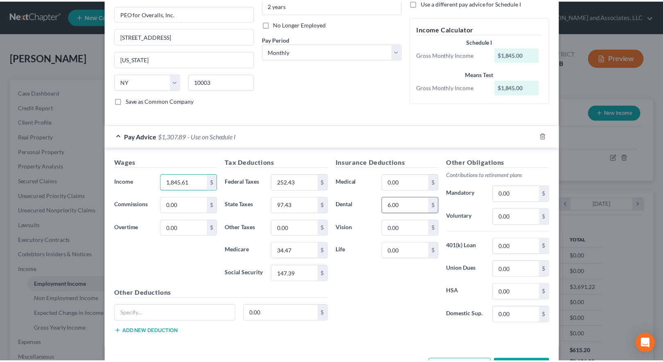
scroll to position [126, 0]
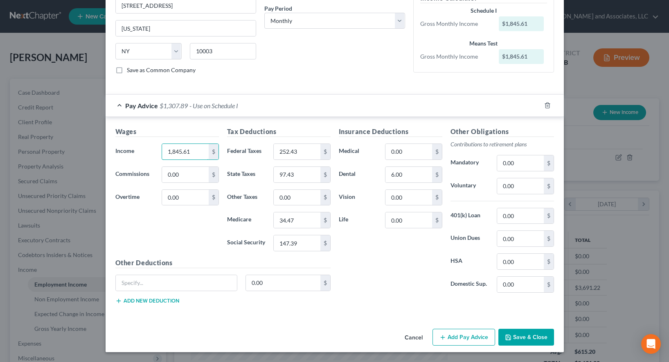
type input "1,845.61"
click at [528, 337] on button "Save & Close" at bounding box center [527, 336] width 56 height 17
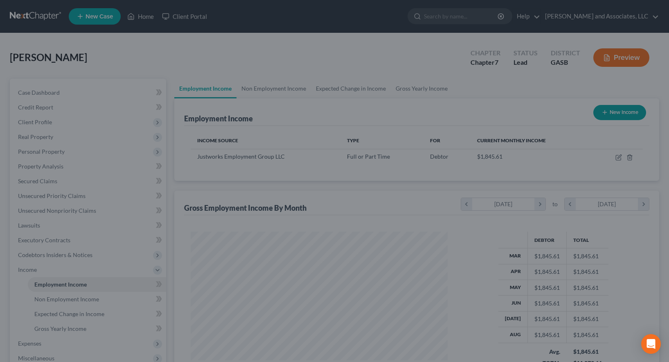
scroll to position [409283, 409158]
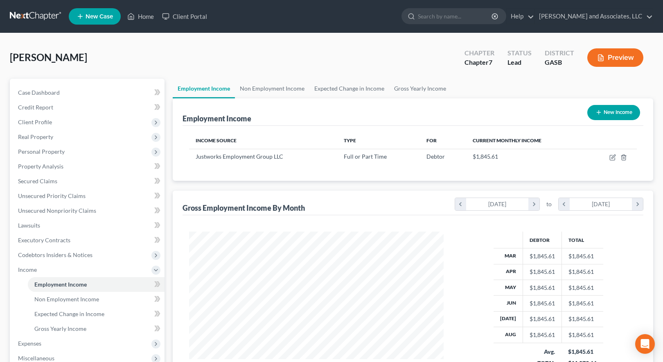
click at [617, 59] on button "Preview" at bounding box center [616, 57] width 56 height 18
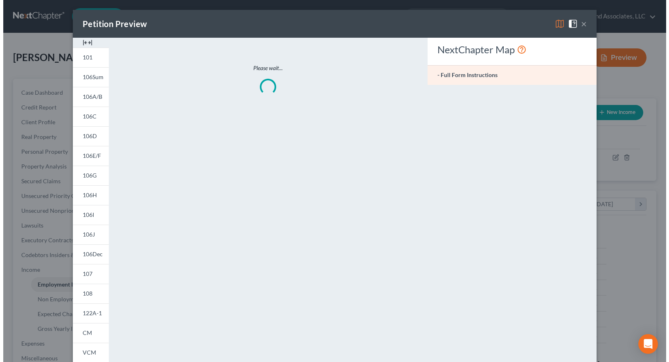
scroll to position [147, 273]
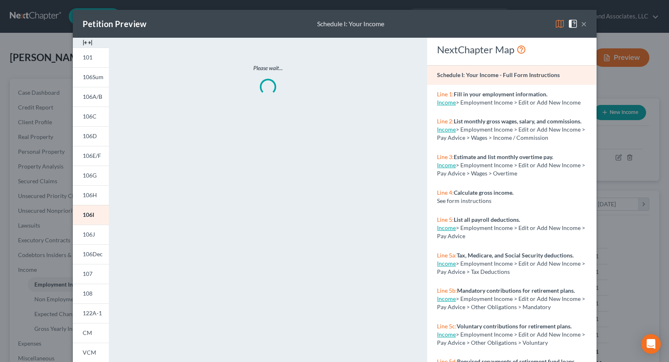
click at [557, 23] on img at bounding box center [560, 24] width 10 height 10
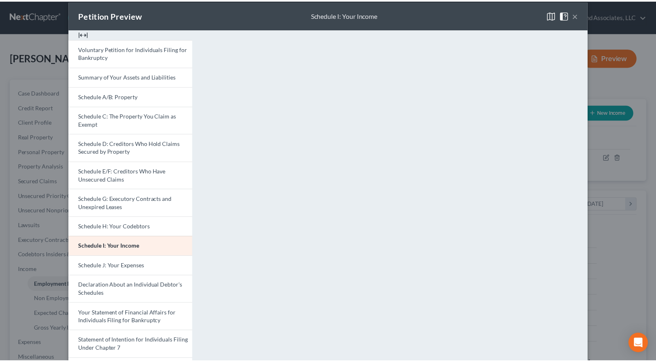
scroll to position [0, 0]
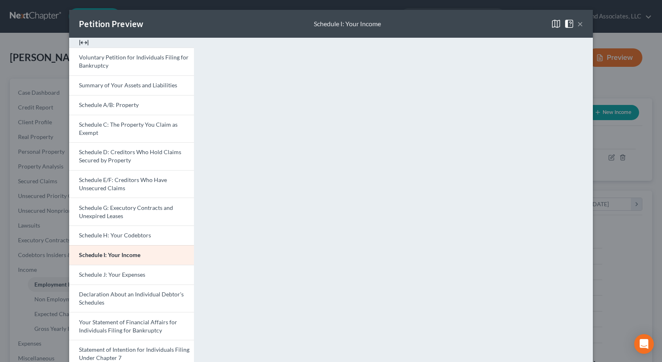
click at [579, 22] on button "×" at bounding box center [581, 24] width 6 height 10
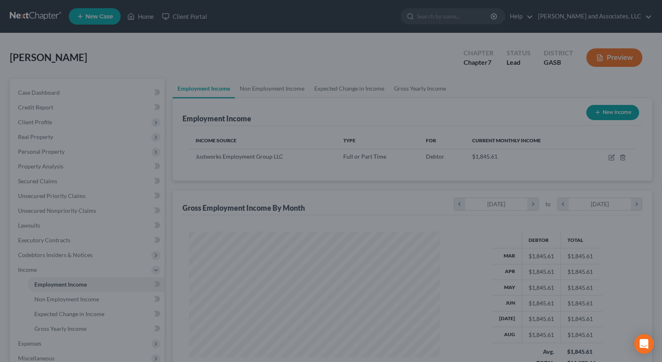
scroll to position [409283, 409161]
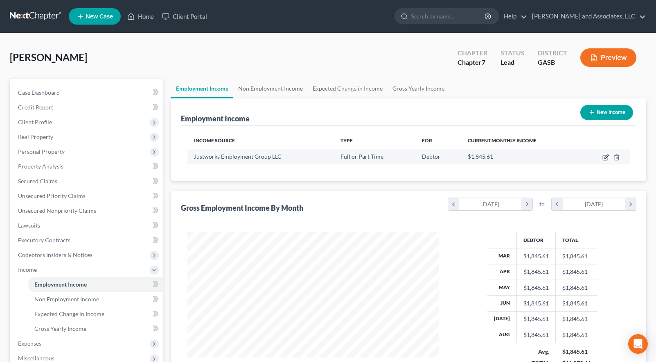
click at [606, 157] on icon "button" at bounding box center [607, 156] width 4 height 4
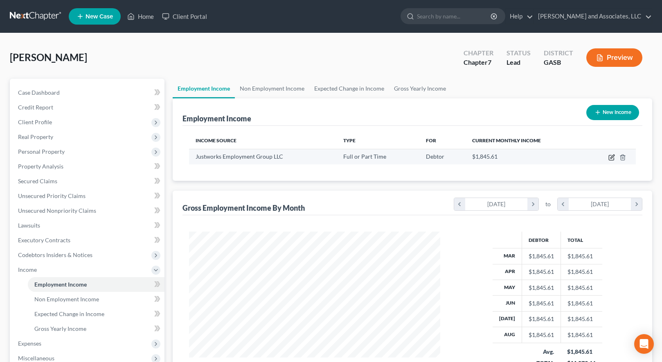
select select "0"
select select "35"
select select "0"
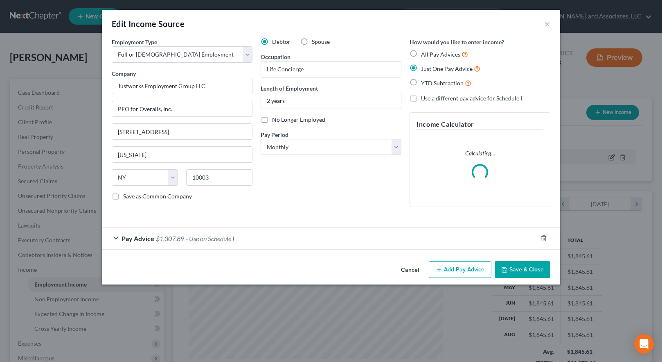
scroll to position [147, 270]
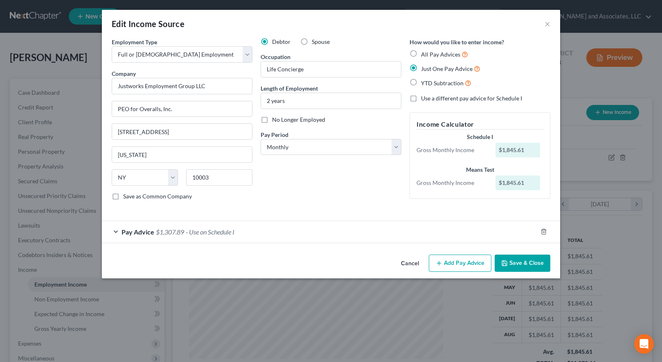
click at [275, 231] on div "Pay Advice $1,307.89 - Use on Schedule I" at bounding box center [320, 232] width 436 height 22
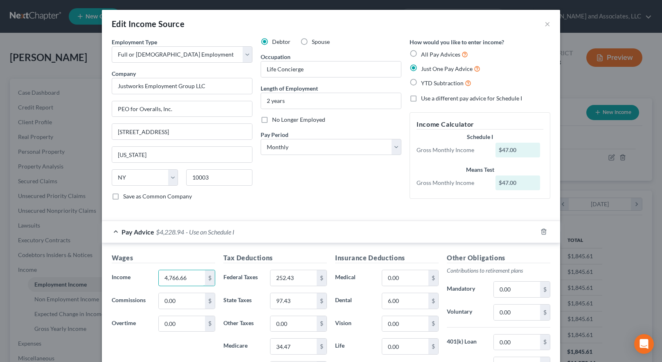
type input "4,766.66"
click at [343, 186] on div "Debtor Spouse Occupation Life Concierge Length of Employment 2 years No Longer …" at bounding box center [331, 122] width 149 height 169
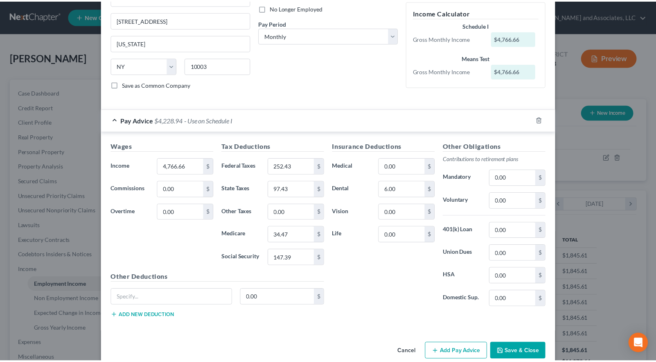
scroll to position [126, 0]
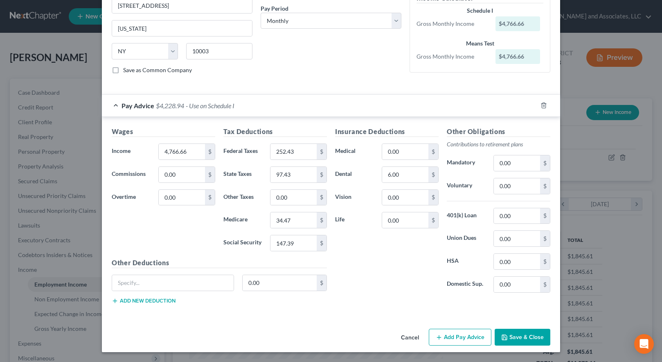
click at [518, 339] on button "Save & Close" at bounding box center [523, 336] width 56 height 17
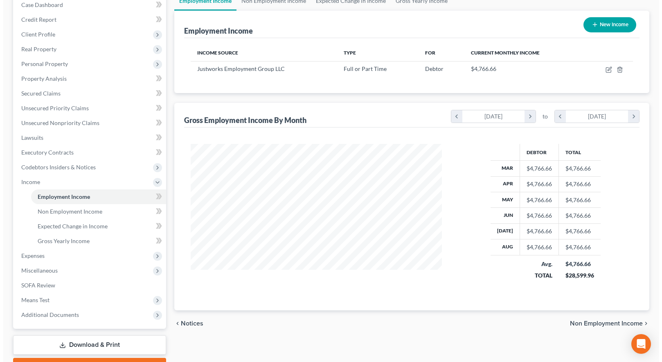
scroll to position [41, 0]
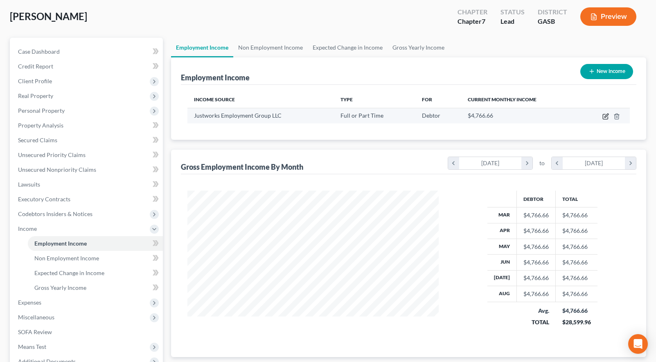
click at [605, 117] on icon "button" at bounding box center [607, 115] width 4 height 4
select select "0"
select select "35"
select select "0"
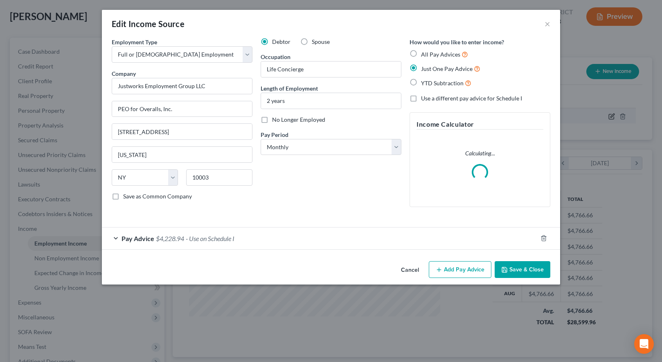
scroll to position [147, 270]
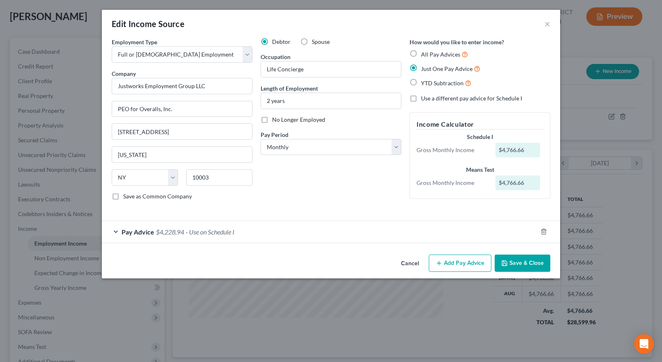
click at [317, 193] on div "Debtor Spouse Occupation Life Concierge Length of Employment 2 years No Longer …" at bounding box center [331, 122] width 149 height 169
click at [244, 231] on div "Pay Advice $4,228.94 - Use on Schedule I" at bounding box center [320, 232] width 436 height 22
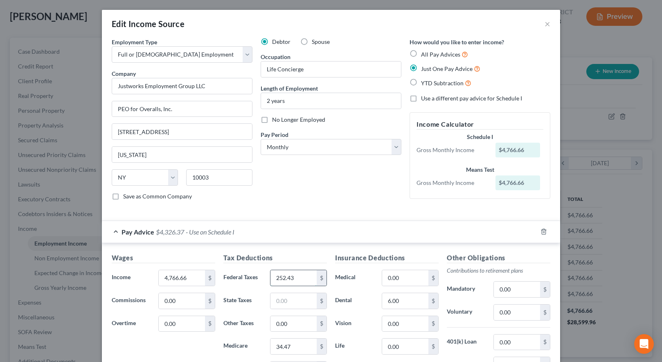
click at [295, 280] on input "252.43" at bounding box center [294, 278] width 46 height 16
click at [401, 300] on input "6.00" at bounding box center [405, 301] width 46 height 16
type input "12.00"
click at [276, 278] on input "text" at bounding box center [294, 278] width 46 height 16
type input "504.86"
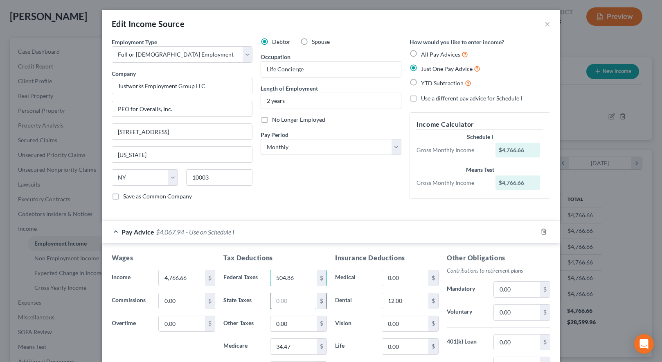
click at [281, 300] on input "text" at bounding box center [294, 301] width 46 height 16
type input "194.86"
click at [292, 345] on input "34.47" at bounding box center [294, 346] width 46 height 16
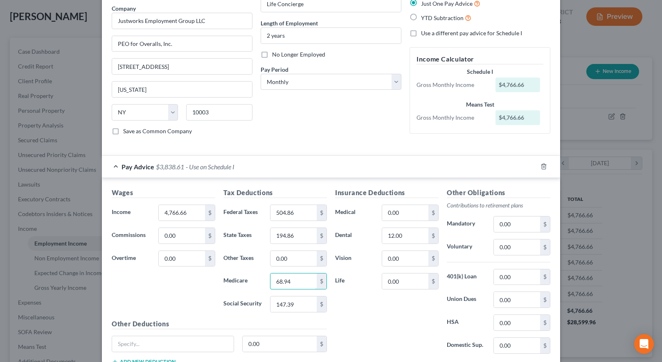
scroll to position [82, 0]
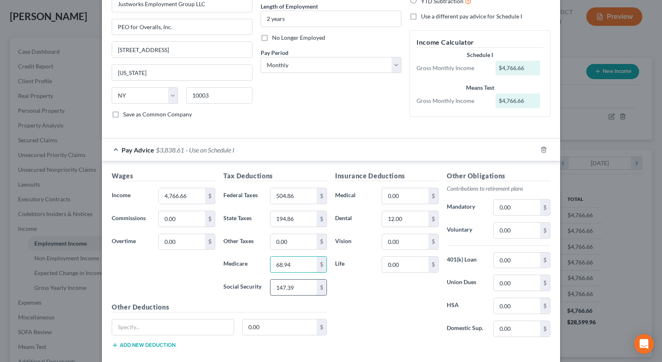
type input "68.94"
click at [294, 287] on input "147.39" at bounding box center [294, 287] width 46 height 16
type input "294.78"
click at [379, 324] on div "Insurance Deductions Medical 0.00 $ Dental 12.00 $ Vision 0.00 $ Life 0.00 $" at bounding box center [387, 257] width 112 height 172
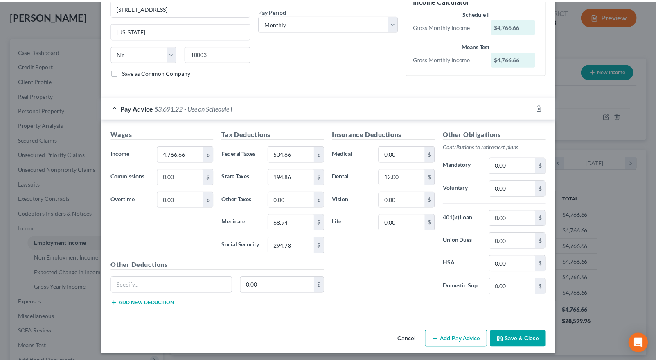
scroll to position [126, 0]
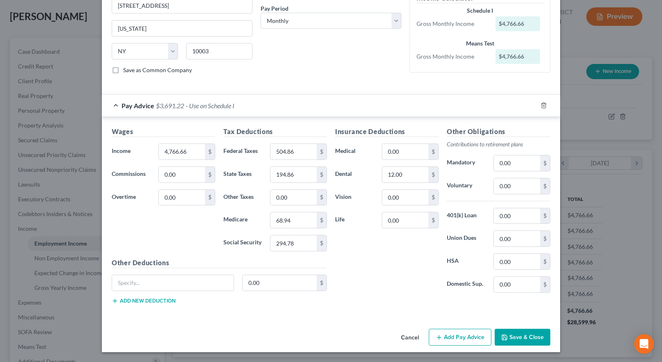
click at [516, 335] on button "Save & Close" at bounding box center [523, 336] width 56 height 17
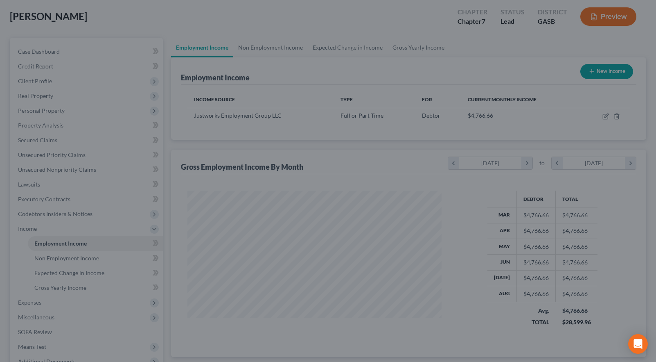
scroll to position [409283, 409161]
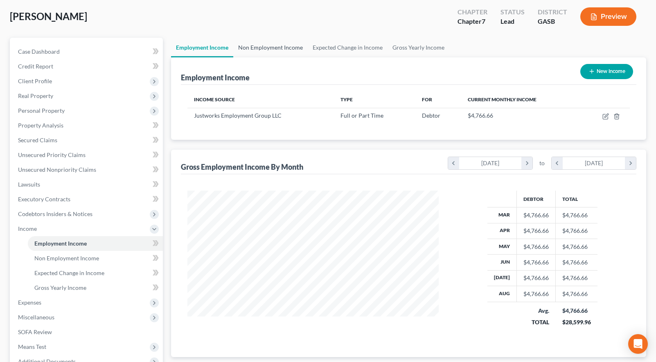
click at [259, 49] on link "Non Employment Income" at bounding box center [270, 48] width 75 height 20
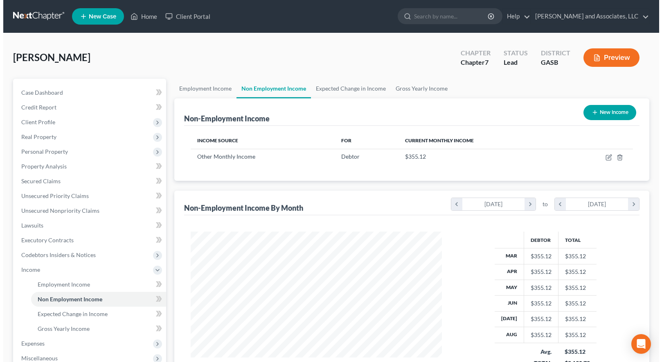
scroll to position [147, 268]
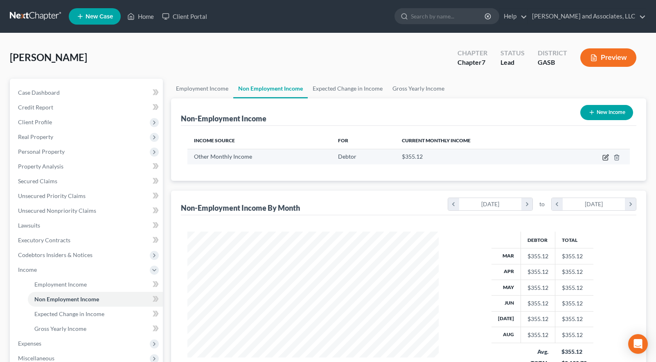
click at [604, 155] on icon "button" at bounding box center [605, 157] width 5 height 5
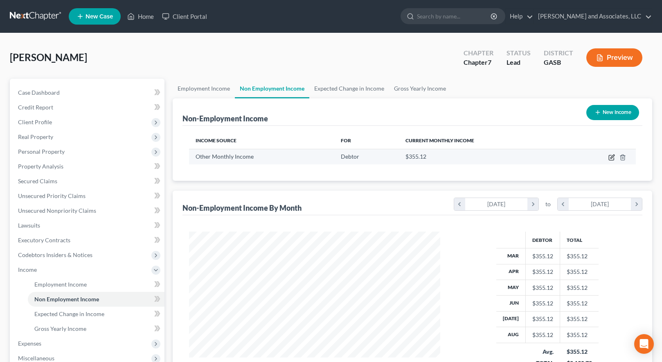
select select "13"
select select "0"
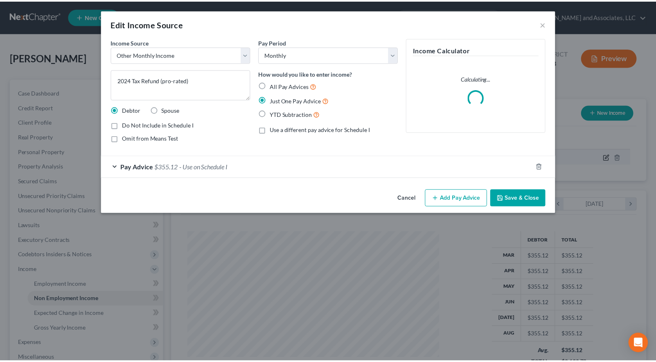
scroll to position [147, 270]
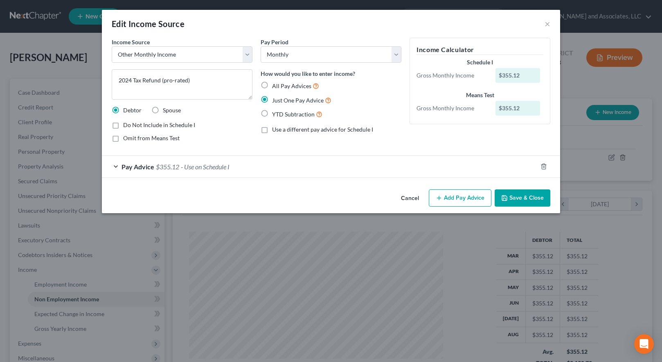
click at [210, 165] on span "- Use on Schedule I" at bounding box center [205, 167] width 49 height 8
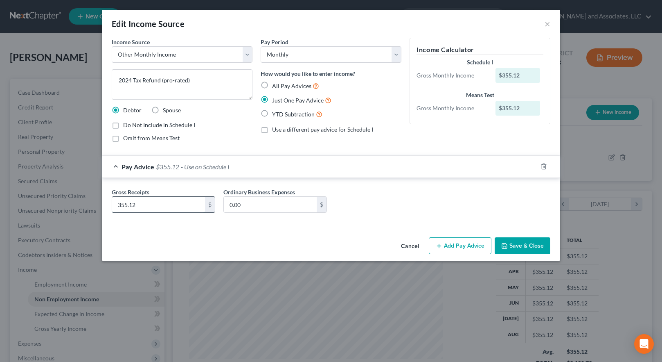
click at [143, 205] on input "355.12" at bounding box center [158, 205] width 93 height 16
type input "355.42"
click at [266, 227] on div "Income Source * Select Unemployment Disability (from employer) Pension Retireme…" at bounding box center [331, 136] width 459 height 196
click at [519, 244] on button "Save & Close" at bounding box center [523, 245] width 56 height 17
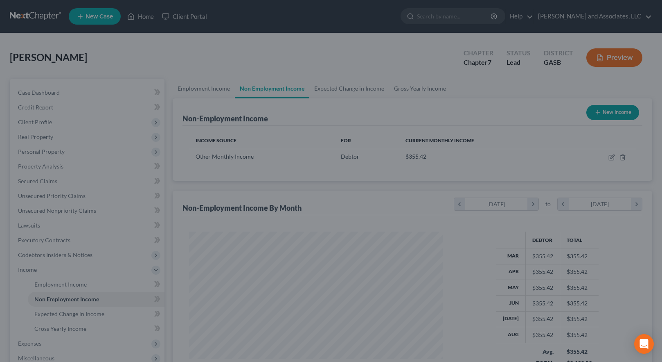
scroll to position [409283, 409161]
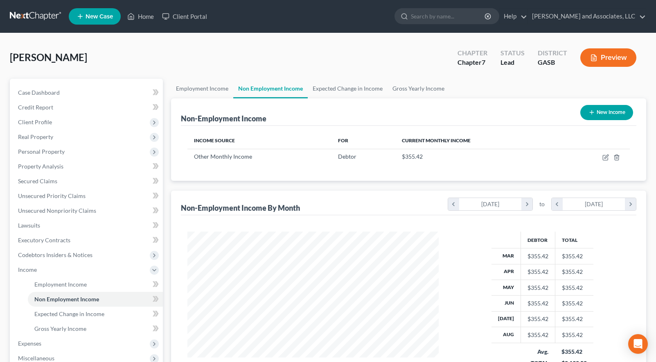
click at [609, 59] on button "Preview" at bounding box center [609, 57] width 56 height 18
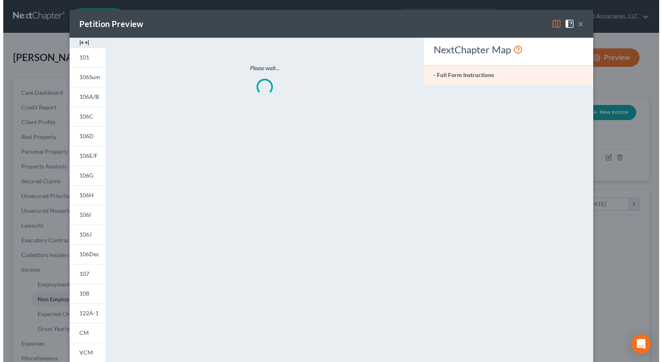
scroll to position [147, 270]
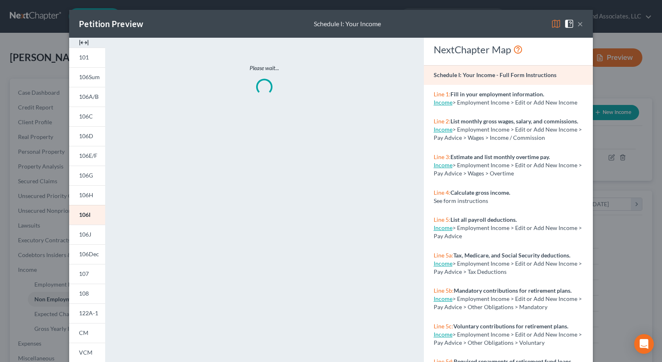
click at [554, 23] on img at bounding box center [557, 24] width 10 height 10
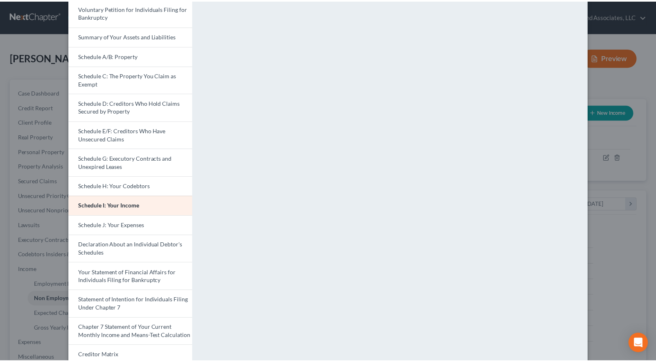
scroll to position [0, 0]
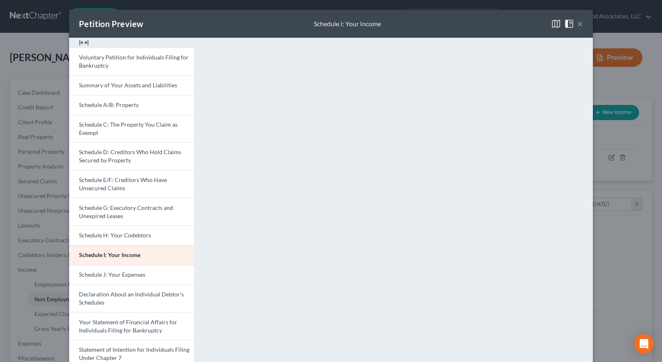
click at [578, 23] on button "×" at bounding box center [581, 24] width 6 height 10
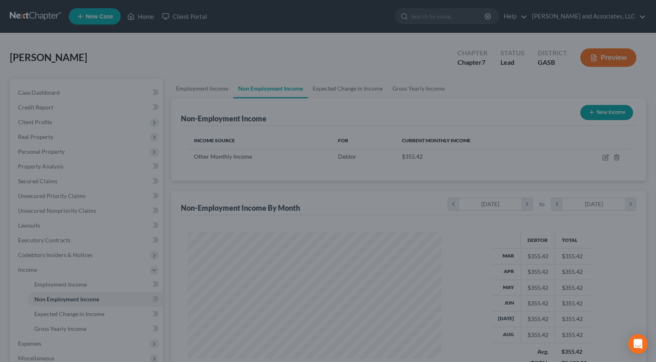
scroll to position [409283, 409161]
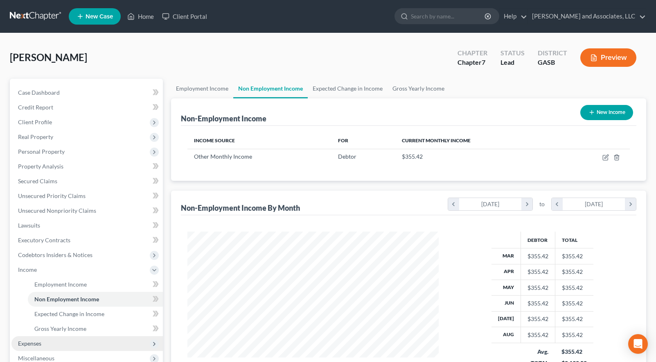
click at [36, 343] on span "Expenses" at bounding box center [29, 342] width 23 height 7
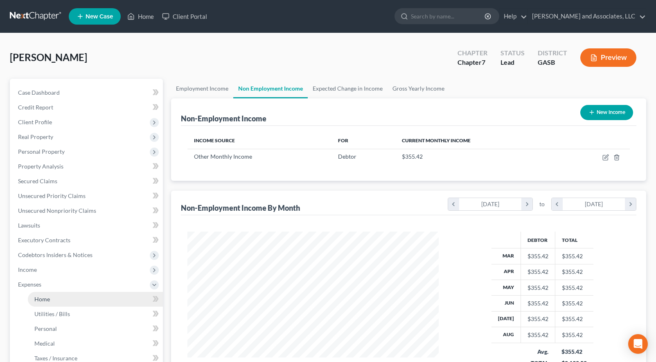
click at [41, 298] on span "Home" at bounding box center [42, 298] width 16 height 7
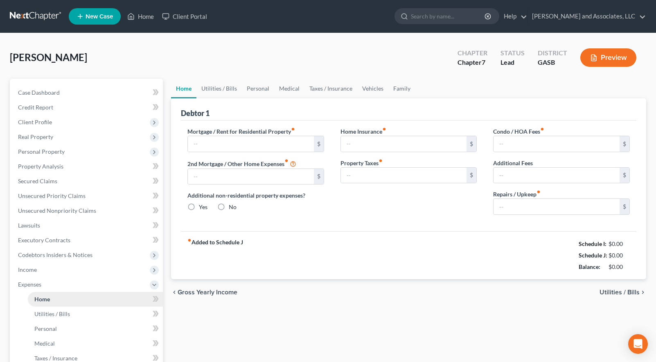
type input "275.00"
type input "0.00"
radio input "true"
type input "0.00"
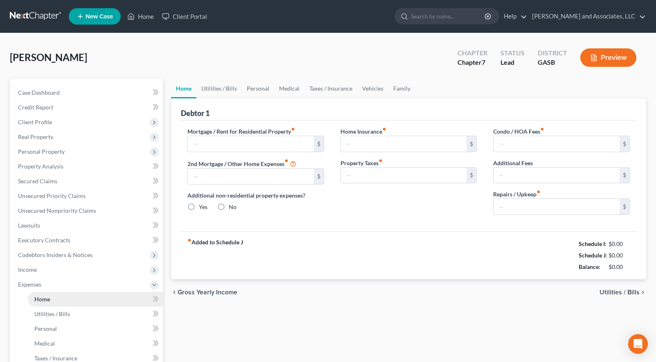
type input "0.00"
click at [215, 145] on input "275.00" at bounding box center [251, 144] width 126 height 16
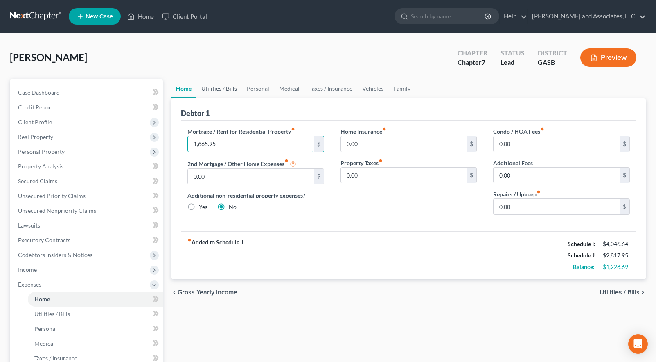
type input "1,665.95"
click at [219, 89] on link "Utilities / Bills" at bounding box center [219, 89] width 45 height 20
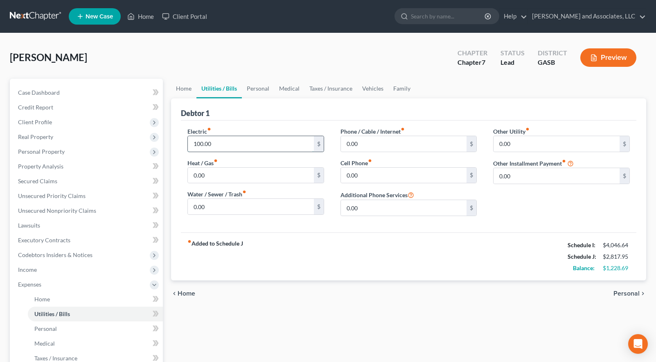
click at [224, 145] on input "100.00" at bounding box center [251, 144] width 126 height 16
type input "270.00"
click at [366, 175] on input "0.00" at bounding box center [404, 175] width 126 height 16
type input "75.00"
click at [259, 88] on link "Personal" at bounding box center [258, 89] width 32 height 20
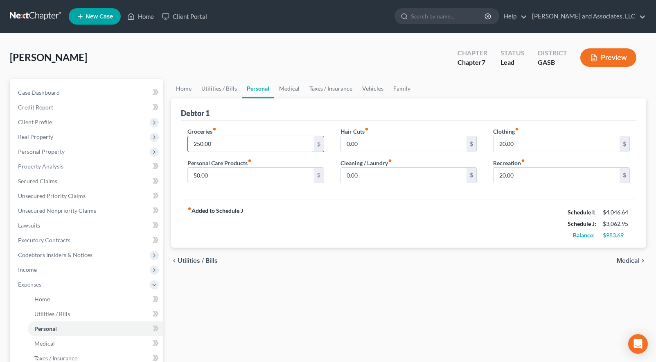
click at [215, 144] on input "250.00" at bounding box center [251, 144] width 126 height 16
type input "350.00"
click at [210, 172] on input "50.00" at bounding box center [251, 175] width 126 height 16
type input "120.00"
click at [517, 140] on input "20.00" at bounding box center [557, 144] width 126 height 16
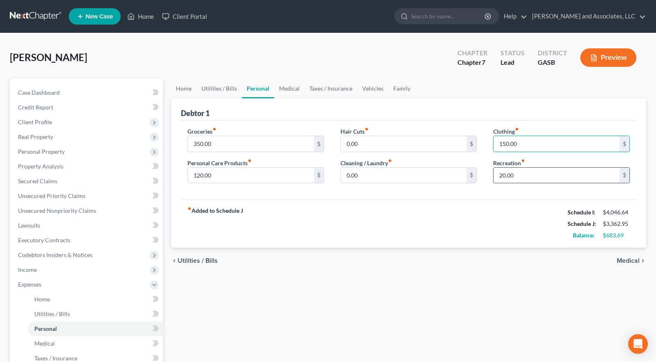
type input "150.00"
click at [519, 175] on input "20.00" at bounding box center [557, 175] width 126 height 16
type input "45.00"
click at [290, 88] on link "Medical" at bounding box center [289, 89] width 30 height 20
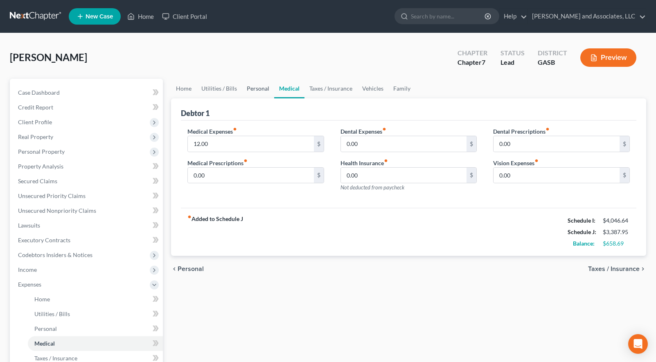
click at [255, 89] on link "Personal" at bounding box center [258, 89] width 32 height 20
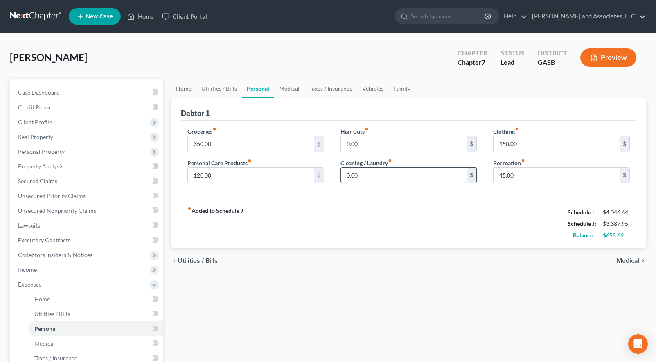
click at [359, 175] on input "0.00" at bounding box center [404, 175] width 126 height 16
type input "100.00"
click at [286, 87] on link "Medical" at bounding box center [289, 89] width 30 height 20
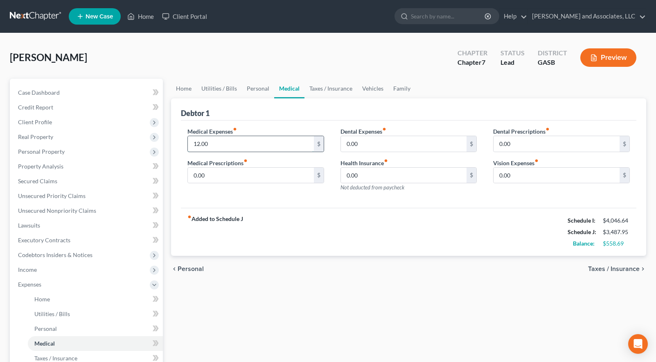
click at [212, 142] on input "12.00" at bounding box center [251, 144] width 126 height 16
type input "40.00"
click at [368, 90] on link "Vehicles" at bounding box center [372, 89] width 31 height 20
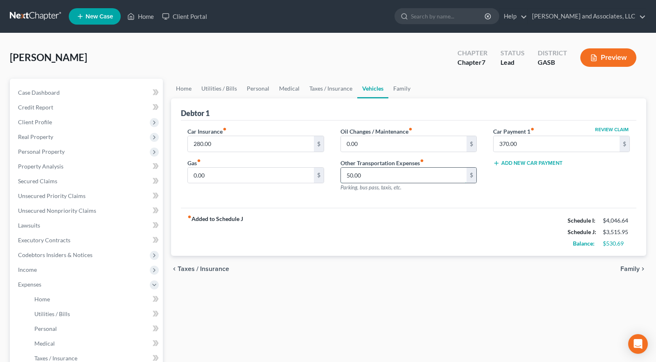
click at [366, 175] on input "50.00" at bounding box center [404, 175] width 126 height 16
type input "120.00"
click at [399, 88] on link "Family" at bounding box center [402, 89] width 27 height 20
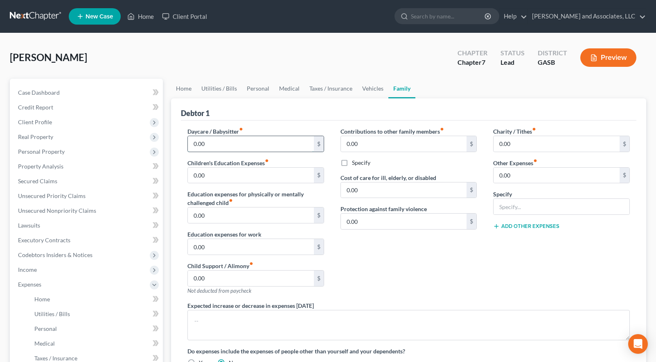
click at [219, 141] on input "0.00" at bounding box center [251, 144] width 126 height 16
type input "200.00"
click at [257, 90] on link "Personal" at bounding box center [258, 89] width 32 height 20
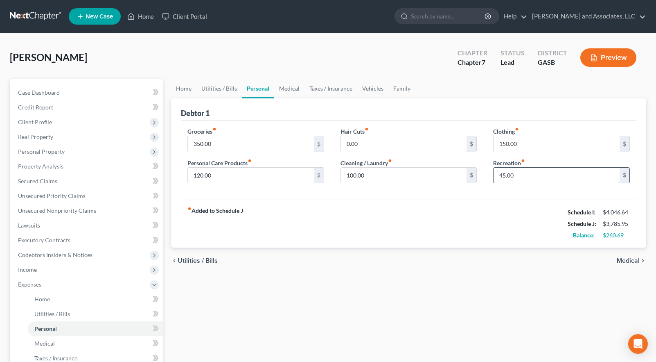
click at [521, 172] on input "45.00" at bounding box center [557, 175] width 126 height 16
click at [399, 88] on link "Family" at bounding box center [402, 89] width 27 height 20
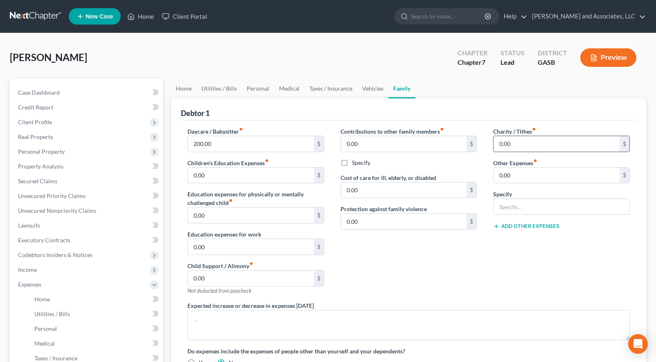
click at [516, 138] on input "0.00" at bounding box center [557, 144] width 126 height 16
type input "100.00"
click at [372, 86] on link "Vehicles" at bounding box center [372, 89] width 31 height 20
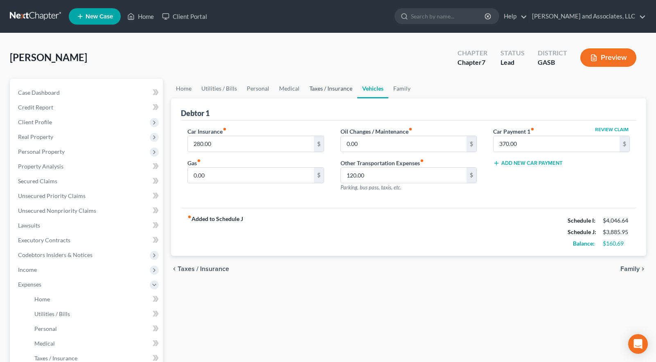
click at [330, 86] on link "Taxes / Insurance" at bounding box center [331, 89] width 53 height 20
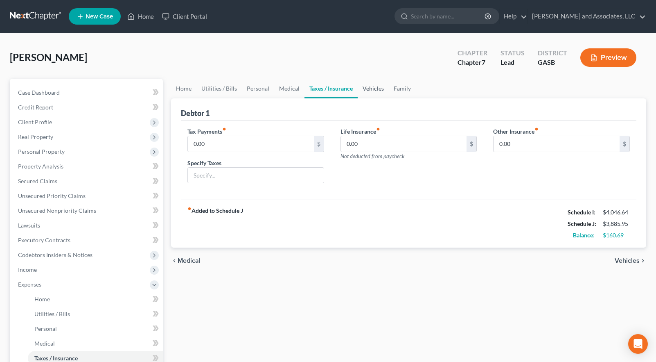
click at [379, 86] on link "Vehicles" at bounding box center [373, 89] width 31 height 20
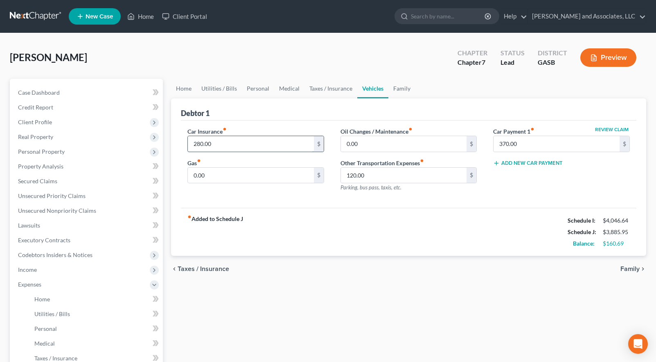
click at [239, 140] on input "280.00" at bounding box center [251, 144] width 126 height 16
click at [258, 90] on link "Personal" at bounding box center [258, 89] width 32 height 20
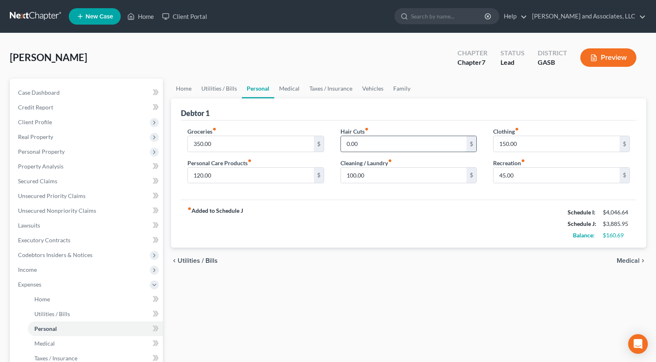
click at [359, 142] on input "0.00" at bounding box center [404, 144] width 126 height 16
type input "40.00"
click at [287, 89] on link "Medical" at bounding box center [289, 89] width 30 height 20
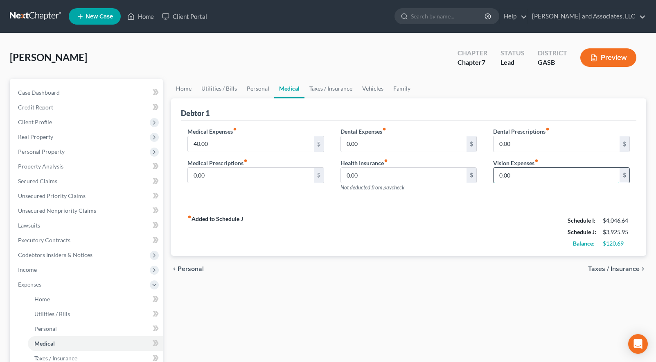
click at [511, 173] on input "0.00" at bounding box center [557, 175] width 126 height 16
type input "28.00"
click at [397, 87] on link "Family" at bounding box center [402, 89] width 27 height 20
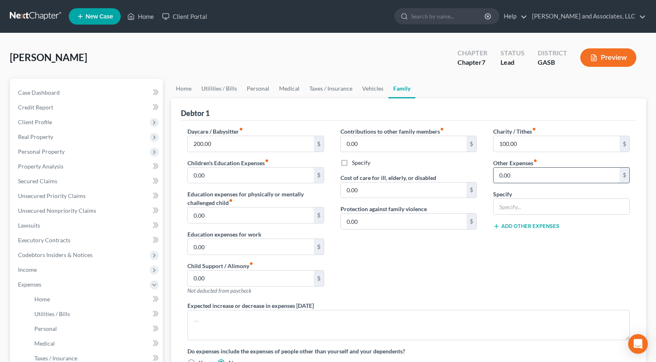
click at [521, 174] on input "0.00" at bounding box center [557, 175] width 126 height 16
type input "370.00"
click at [519, 209] on input "text" at bounding box center [562, 207] width 136 height 16
type input "[US_STATE] Credit Union"
click at [528, 226] on button "Add Other Expenses" at bounding box center [526, 226] width 66 height 7
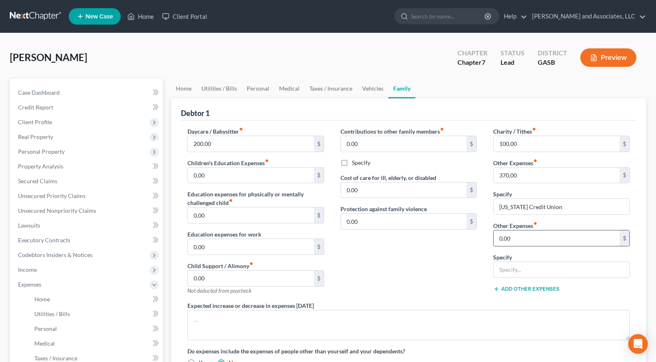
click at [526, 237] on input "0.00" at bounding box center [557, 238] width 126 height 16
type input "92.35"
click at [509, 270] on input "text" at bounding box center [562, 270] width 136 height 16
type input "Country Lot's LLC"
click at [445, 265] on div "Contributions to other family members fiber_manual_record 0.00 $ Specify Cost o…" at bounding box center [408, 214] width 153 height 174
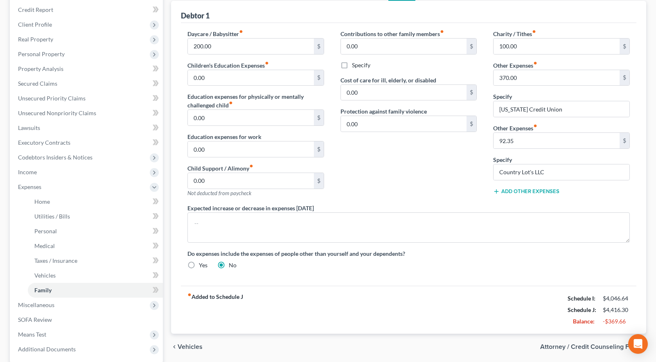
scroll to position [123, 0]
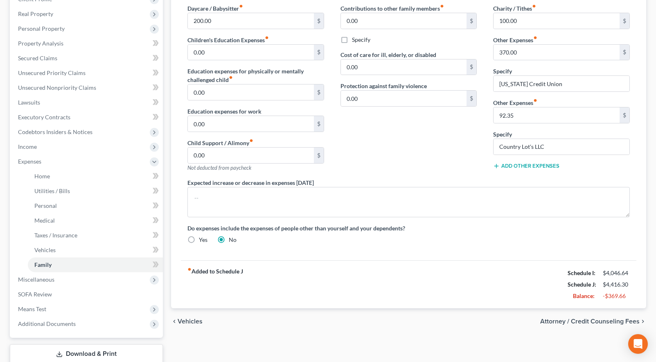
click at [486, 287] on div "fiber_manual_record Added to Schedule J Schedule I: $4,046.64 Schedule J: $4,41…" at bounding box center [409, 284] width 456 height 48
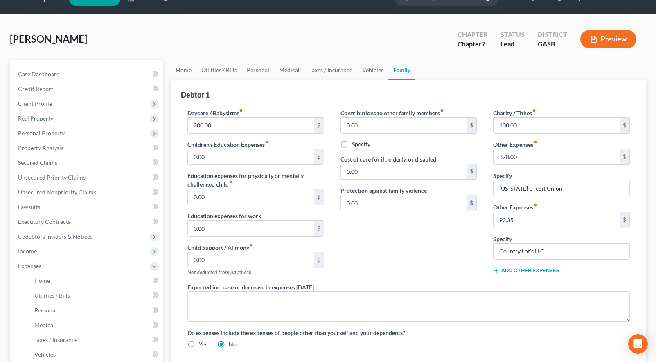
scroll to position [0, 0]
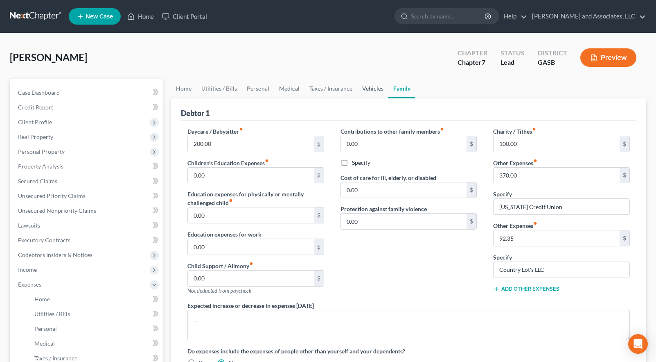
click at [370, 90] on link "Vehicles" at bounding box center [372, 89] width 31 height 20
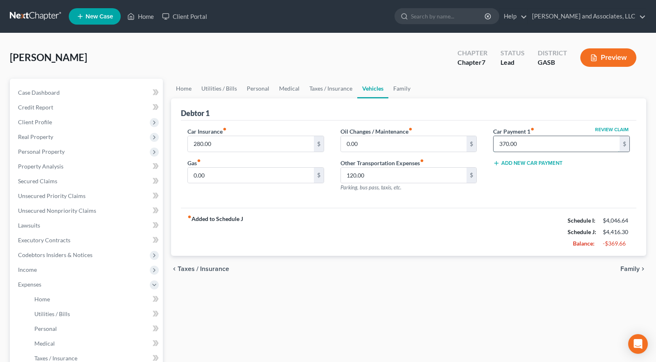
click at [520, 142] on input "370.00" at bounding box center [557, 144] width 126 height 16
click at [450, 211] on div "fiber_manual_record Added to Schedule J Schedule I: $4,046.64 Schedule J: $4,04…" at bounding box center [409, 232] width 456 height 48
click at [397, 88] on link "Family" at bounding box center [402, 89] width 27 height 20
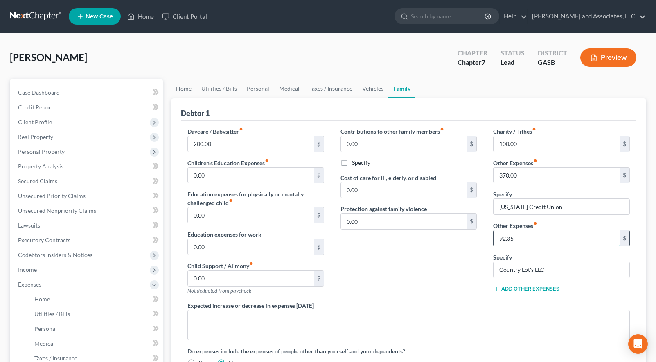
click at [526, 236] on input "92.35" at bounding box center [557, 238] width 126 height 16
type input "92.54"
click at [440, 262] on div "Contributions to other family members fiber_manual_record 0.00 $ Specify Cost o…" at bounding box center [408, 214] width 153 height 174
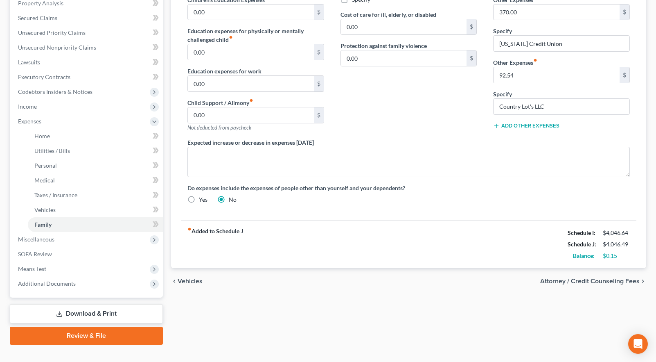
scroll to position [164, 0]
click at [433, 235] on div "fiber_manual_record Added to Schedule J Schedule I: $4,046.64 Schedule J: $4,04…" at bounding box center [409, 243] width 456 height 48
click at [439, 337] on div "Home Utilities / Bills Personal Medical Taxes / Insurance Vehicles Family Debto…" at bounding box center [409, 129] width 484 height 429
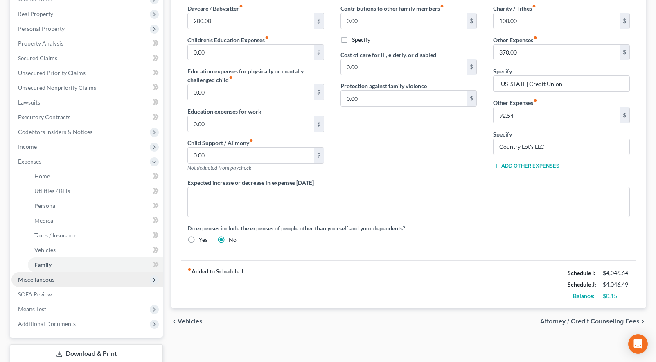
click at [40, 279] on span "Miscellaneous" at bounding box center [36, 279] width 36 height 7
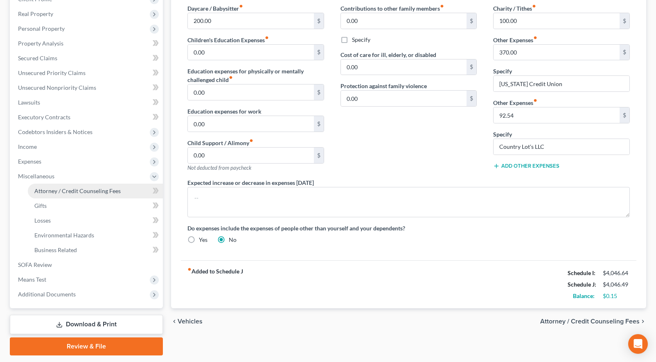
click at [63, 191] on span "Attorney / Credit Counseling Fees" at bounding box center [77, 190] width 86 height 7
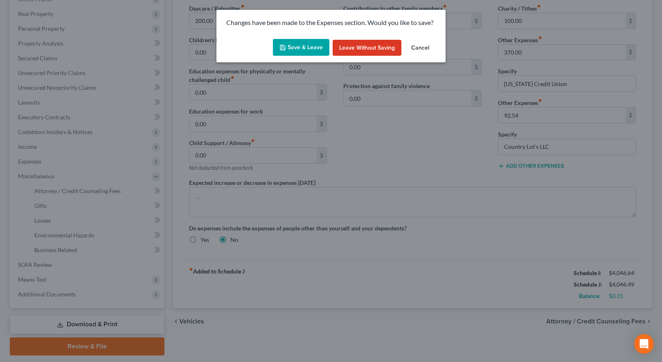
click at [295, 47] on button "Save & Leave" at bounding box center [301, 47] width 57 height 17
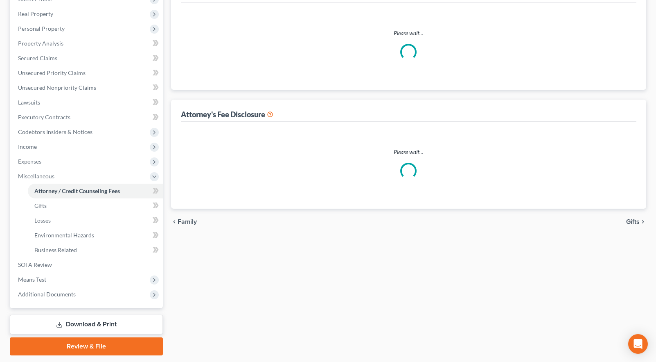
scroll to position [11, 0]
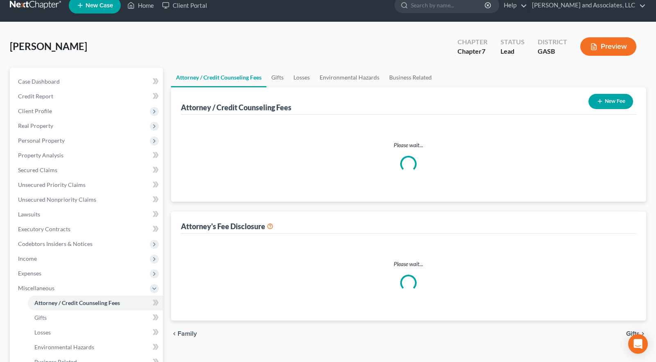
select select "0"
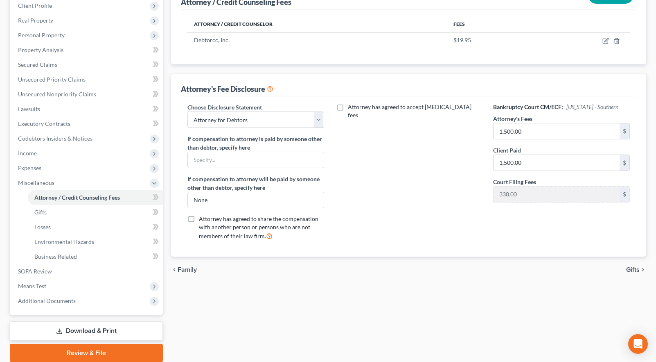
scroll to position [123, 0]
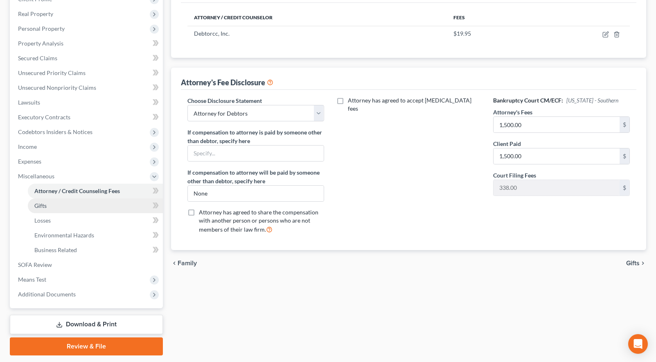
click at [57, 205] on link "Gifts" at bounding box center [95, 205] width 135 height 15
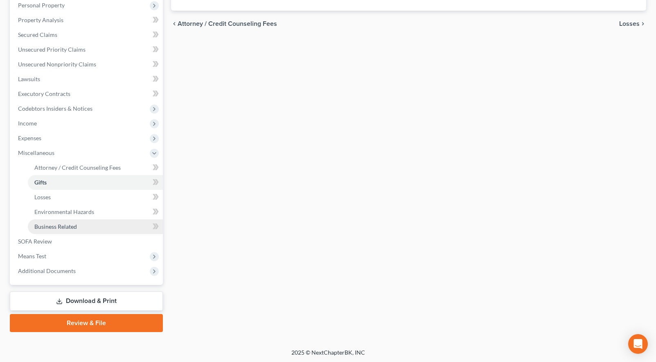
scroll to position [147, 0]
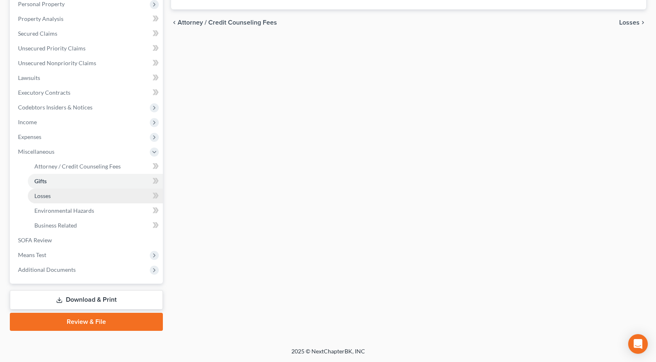
click at [46, 195] on span "Losses" at bounding box center [42, 195] width 16 height 7
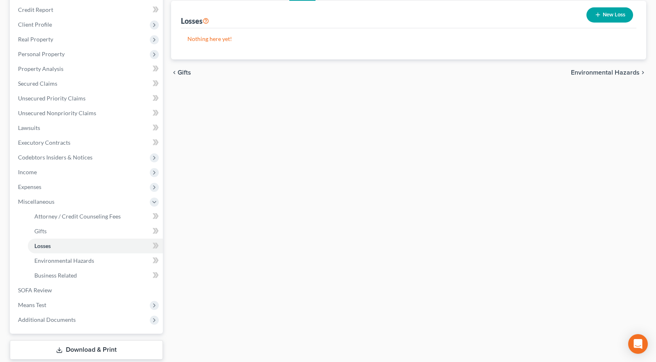
scroll to position [147, 0]
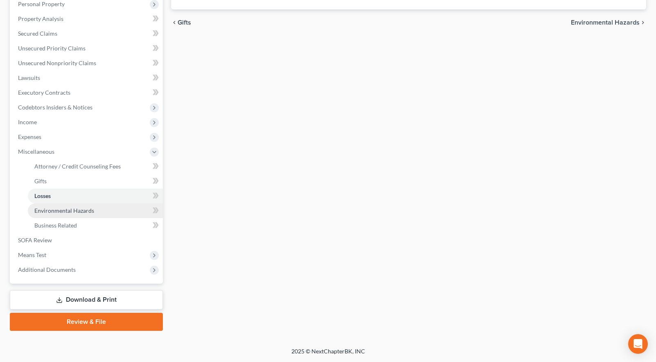
click at [80, 211] on span "Environmental Hazards" at bounding box center [64, 210] width 60 height 7
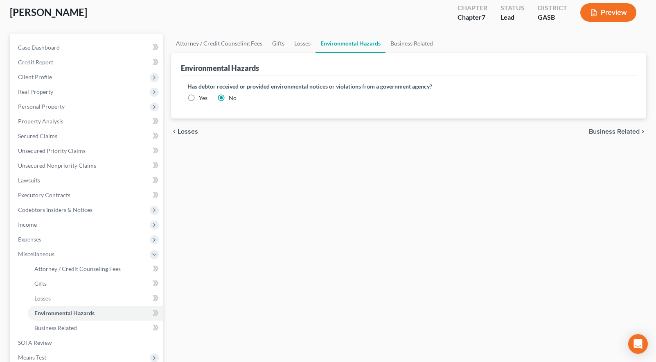
scroll to position [147, 0]
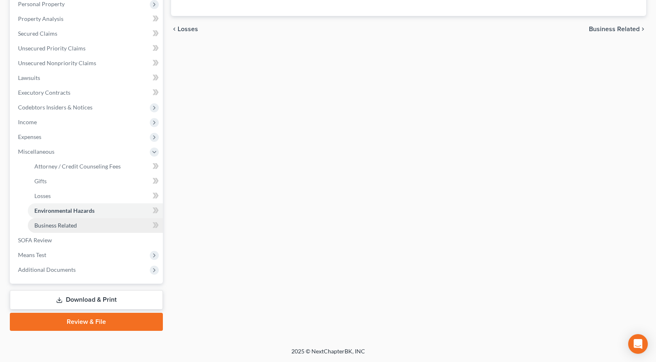
click at [54, 225] on span "Business Related" at bounding box center [55, 225] width 43 height 7
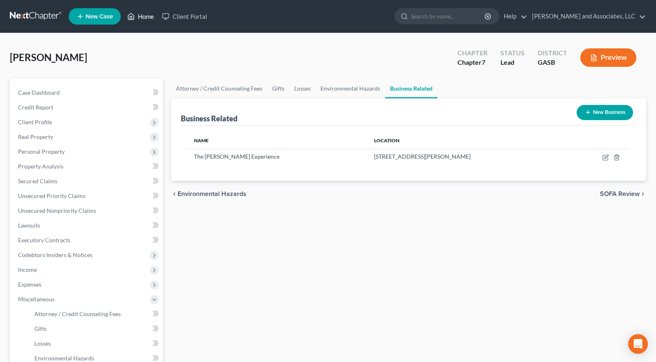
click at [146, 16] on link "Home" at bounding box center [140, 16] width 35 height 15
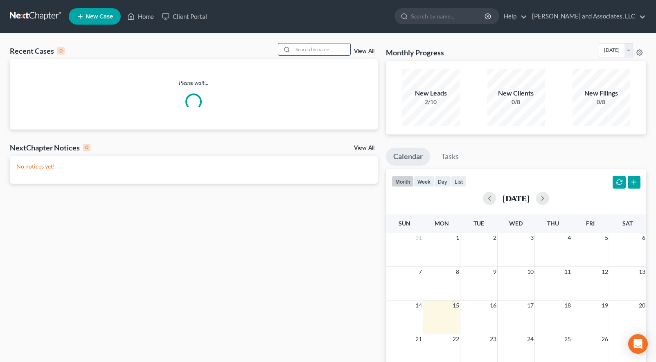
click at [302, 50] on input "search" at bounding box center [321, 49] width 57 height 12
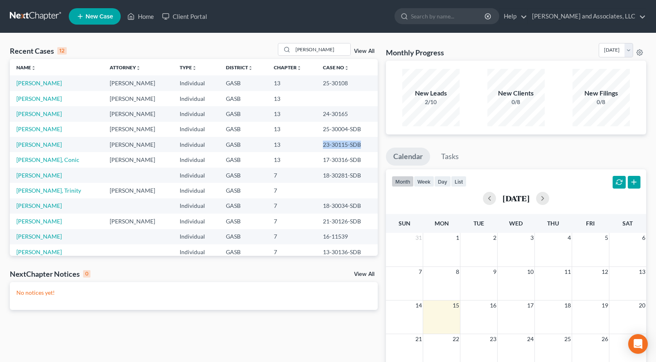
drag, startPoint x: 312, startPoint y: 143, endPoint x: 351, endPoint y: 141, distance: 38.9
click at [351, 141] on td "23-30115-SDB" at bounding box center [346, 144] width 61 height 15
copy td "23-30115-SDB"
click at [301, 49] on input "[PERSON_NAME]" at bounding box center [321, 49] width 57 height 12
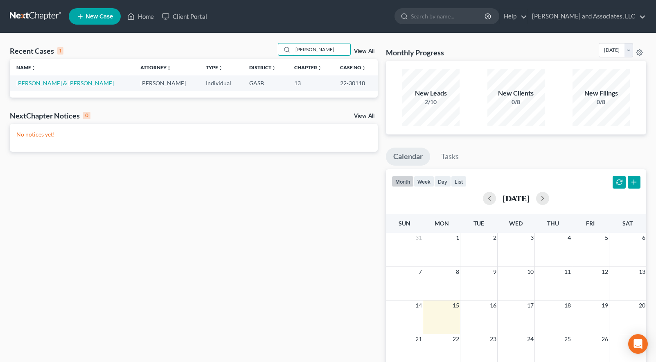
type input "[PERSON_NAME]"
drag, startPoint x: 331, startPoint y: 83, endPoint x: 357, endPoint y: 83, distance: 25.8
click at [357, 83] on td "22-30118" at bounding box center [356, 82] width 44 height 15
copy td "22-30118"
